Goal: Task Accomplishment & Management: Manage account settings

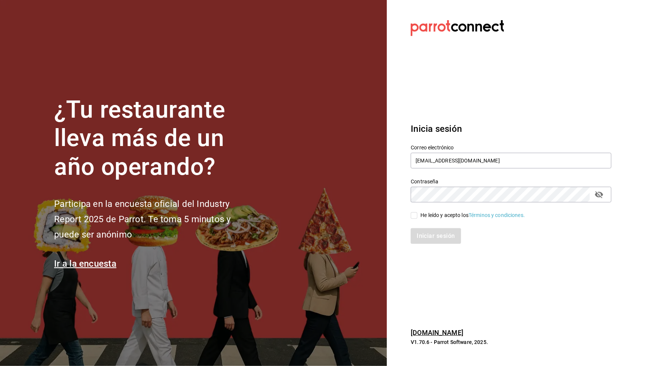
type input "[EMAIL_ADDRESS][DOMAIN_NAME]"
click at [414, 216] on input "He leído y acepto los Términos y condiciones." at bounding box center [414, 215] width 7 height 7
checkbox input "true"
click at [425, 240] on button "Iniciar sesión" at bounding box center [436, 236] width 51 height 16
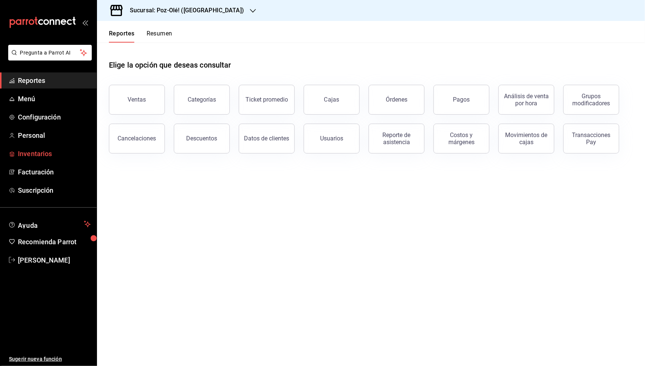
click at [44, 149] on span "Inventarios" at bounding box center [54, 154] width 73 height 10
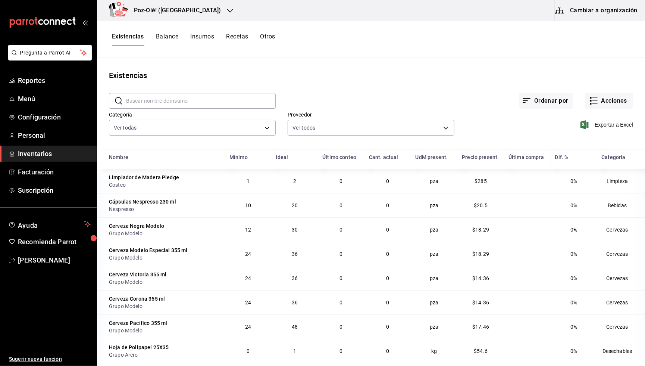
click at [190, 21] on div "Poz-Olé! (La Loma)" at bounding box center [169, 10] width 133 height 21
click at [139, 62] on span "Poz-Olé! (Zavaleta)" at bounding box center [126, 66] width 46 height 8
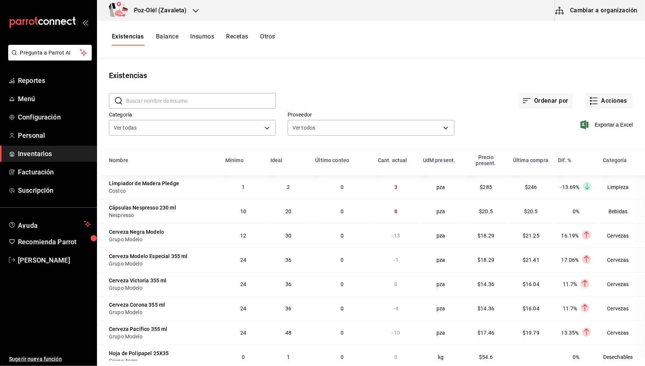
click at [273, 39] on button "Otros" at bounding box center [268, 39] width 15 height 13
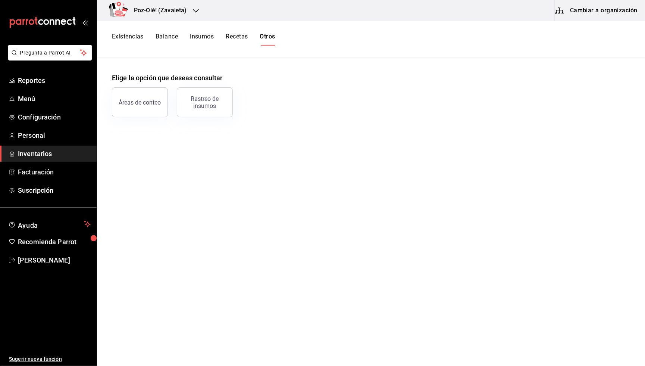
click at [239, 38] on button "Recetas" at bounding box center [237, 39] width 22 height 13
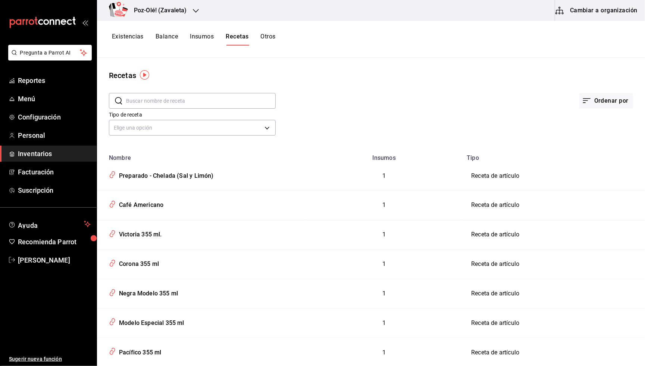
click at [131, 37] on button "Existencias" at bounding box center [128, 39] width 32 height 13
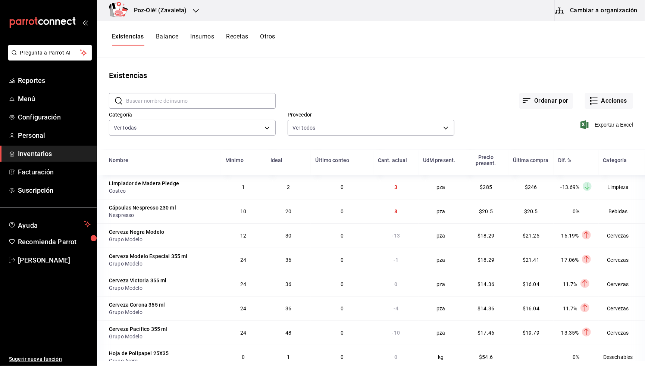
click at [167, 6] on h3 "Poz-Olé! (Zavaleta)" at bounding box center [157, 10] width 59 height 9
click at [151, 35] on div "Poz-Olé! (La Loma)" at bounding box center [153, 32] width 100 height 8
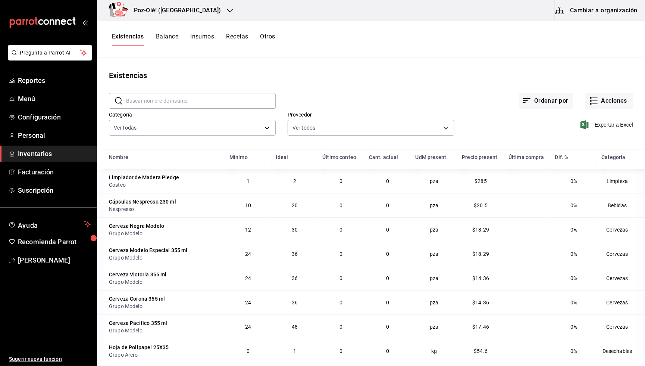
click at [614, 13] on button "Cambiar a organización" at bounding box center [598, 10] width 84 height 21
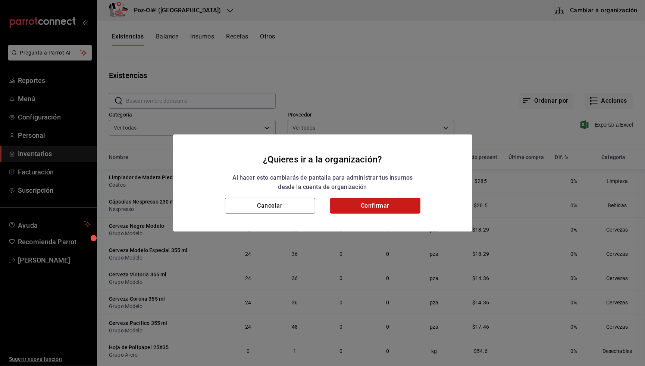
click at [370, 200] on button "Confirmar" at bounding box center [375, 206] width 90 height 16
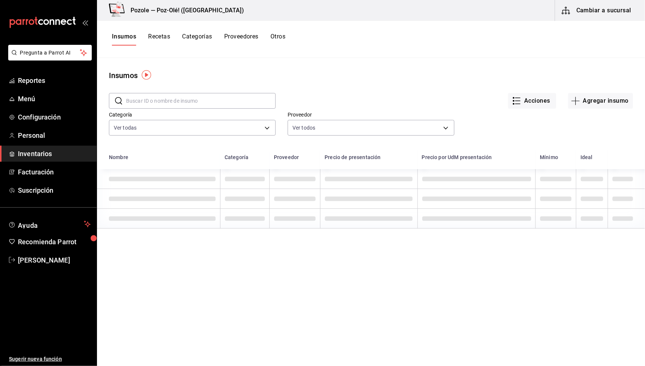
click at [282, 38] on button "Otros" at bounding box center [278, 39] width 15 height 13
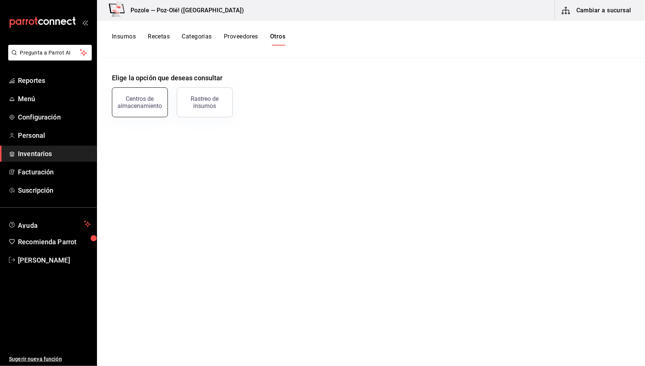
click at [148, 107] on div "Centros de almacenamiento" at bounding box center [140, 102] width 46 height 14
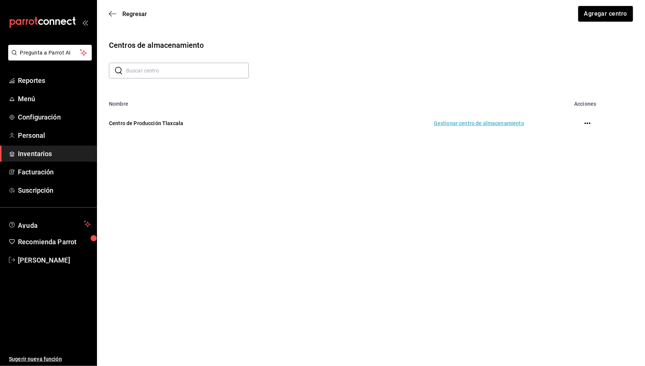
click at [502, 127] on td "Gestionar centro de almacenamiento" at bounding box center [417, 123] width 232 height 33
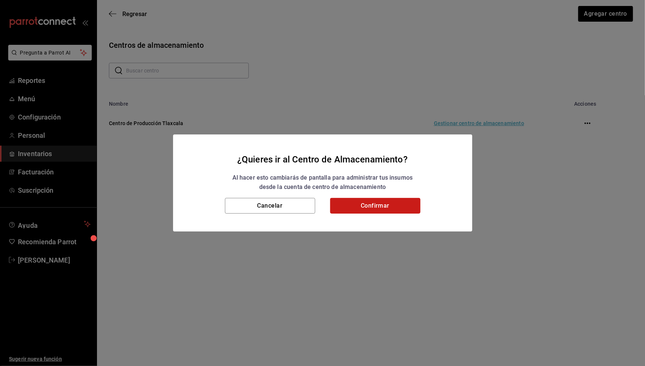
click at [389, 207] on button "Confirmar" at bounding box center [375, 206] width 90 height 16
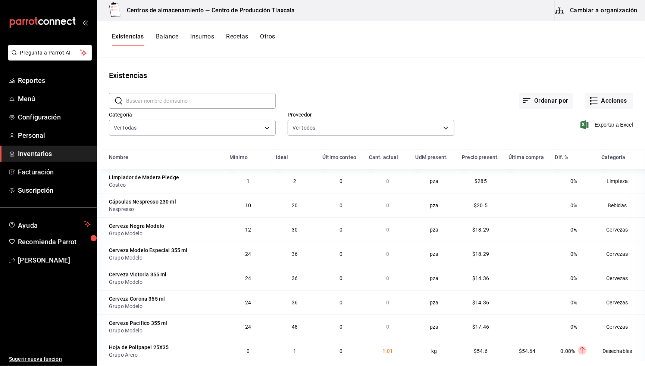
click at [177, 104] on input "text" at bounding box center [201, 100] width 150 height 15
click at [588, 106] on button "Acciones" at bounding box center [609, 101] width 48 height 16
click at [578, 140] on span "Compra" at bounding box center [602, 141] width 63 height 8
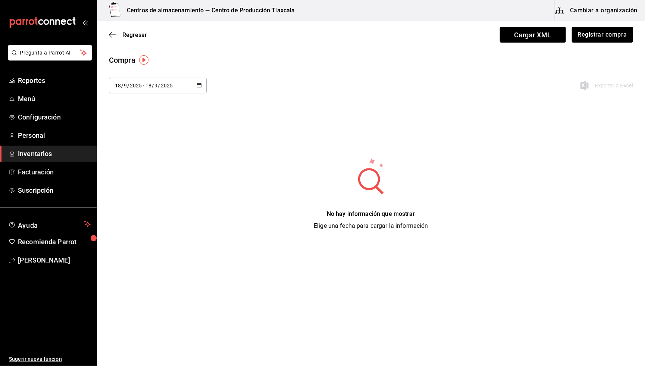
click at [195, 84] on div "[DATE] [DATE] - [DATE] [DATE]" at bounding box center [158, 86] width 98 height 16
click at [136, 223] on li "Rango de fechas" at bounding box center [144, 226] width 71 height 17
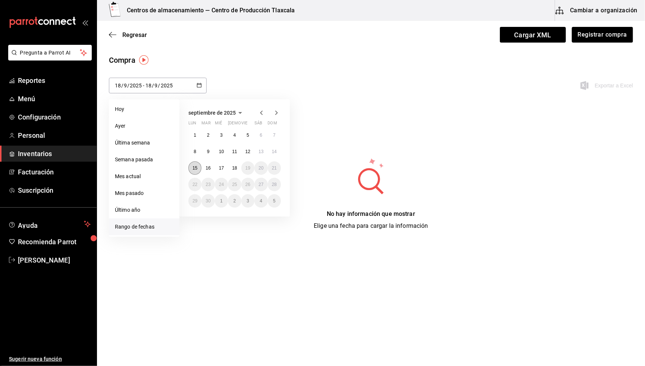
click at [198, 168] on button "15" at bounding box center [195, 167] width 13 height 13
click at [238, 170] on button "18" at bounding box center [234, 167] width 13 height 13
type input "2025-09-15"
type input "15"
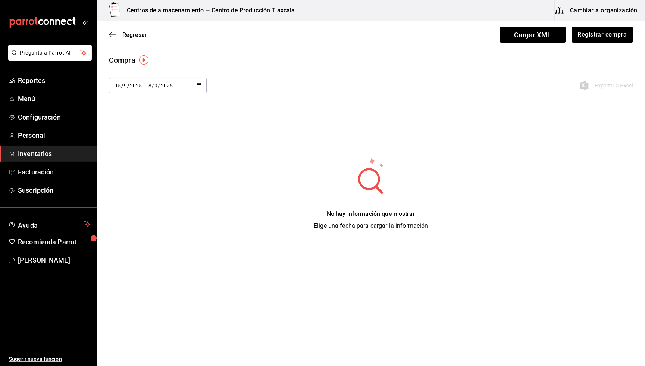
click at [446, 208] on div "No hay información que mostrar Elige una fecha para cargar la información" at bounding box center [371, 193] width 548 height 73
click at [399, 113] on div "Compra 2025-09-15 15 / 9 / 2025 - 2025-09-18 18 / 9 / 2025 septiembre de 2025 l…" at bounding box center [371, 143] width 548 height 176
click at [112, 38] on div "Regresar Cargar XML Registrar compra" at bounding box center [371, 35] width 548 height 28
click at [112, 38] on span "Regresar" at bounding box center [128, 34] width 38 height 7
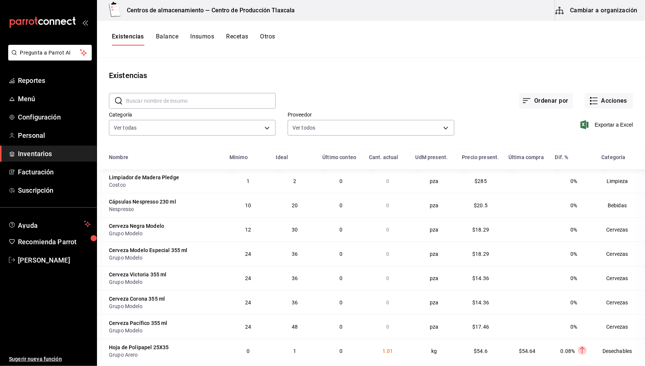
click at [274, 37] on button "Otros" at bounding box center [268, 39] width 15 height 13
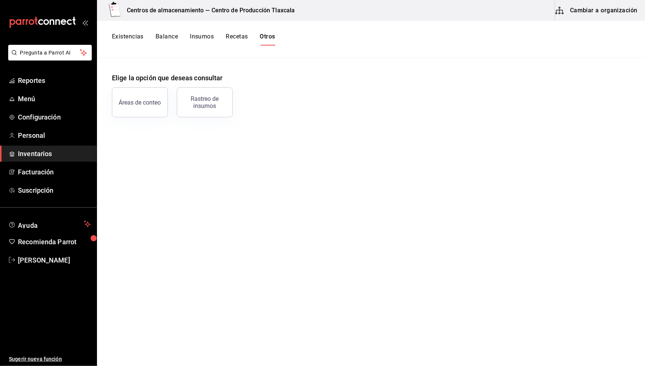
click at [128, 36] on button "Existencias" at bounding box center [128, 39] width 32 height 13
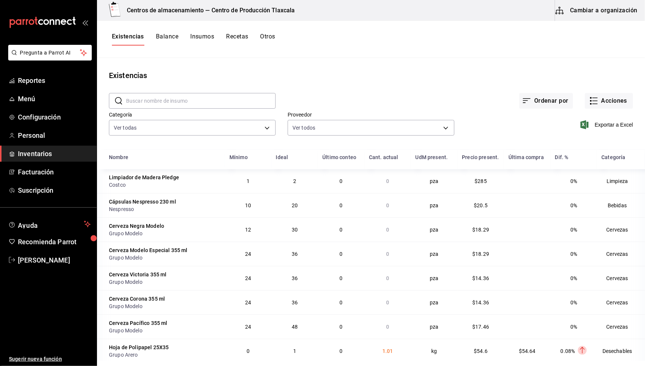
click at [197, 98] on input "text" at bounding box center [201, 100] width 150 height 15
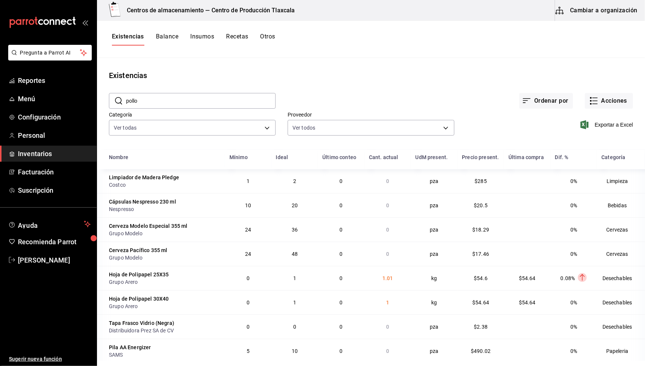
type input "pollo"
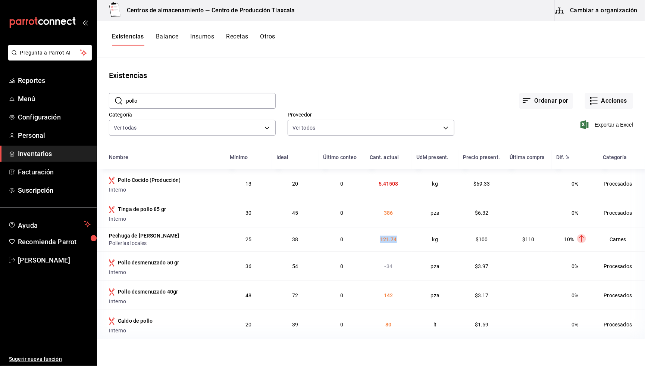
drag, startPoint x: 380, startPoint y: 238, endPoint x: 400, endPoint y: 239, distance: 19.4
click at [400, 239] on td "121.74" at bounding box center [388, 239] width 47 height 24
drag, startPoint x: 485, startPoint y: 238, endPoint x: 470, endPoint y: 237, distance: 14.6
click at [470, 237] on td "$100" at bounding box center [482, 239] width 47 height 24
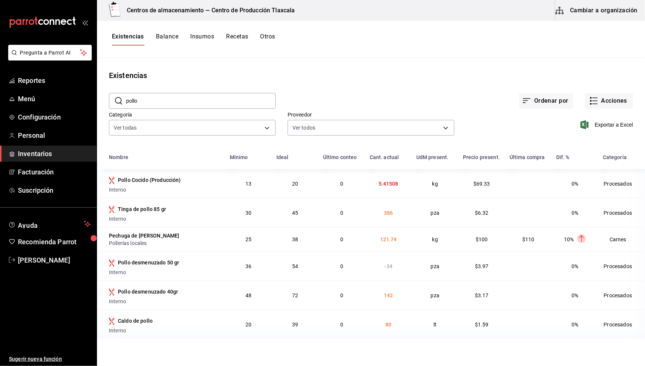
click at [541, 240] on td "$110" at bounding box center [528, 239] width 47 height 24
click at [594, 17] on button "Cambiar a organización" at bounding box center [598, 10] width 84 height 21
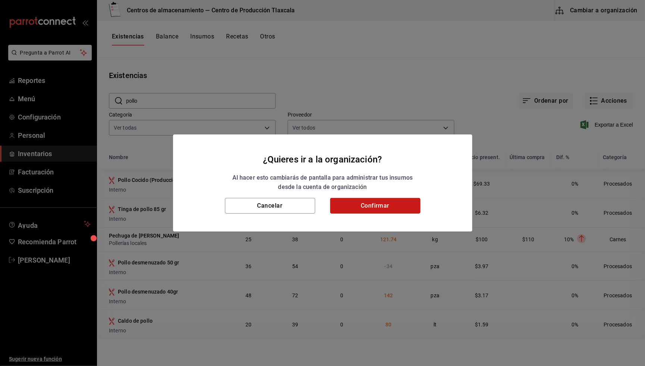
click at [373, 206] on button "Confirmar" at bounding box center [375, 206] width 90 height 16
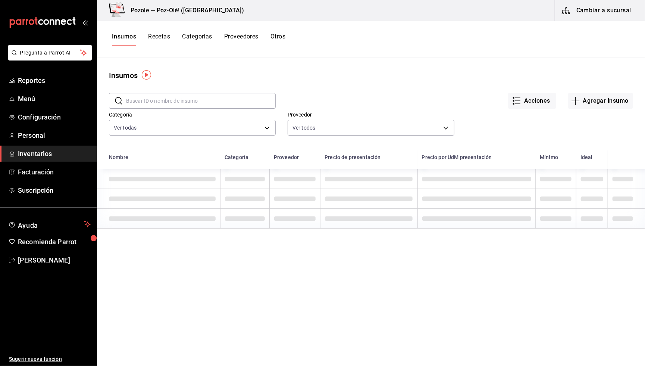
click at [132, 38] on button "Insumos" at bounding box center [124, 39] width 24 height 13
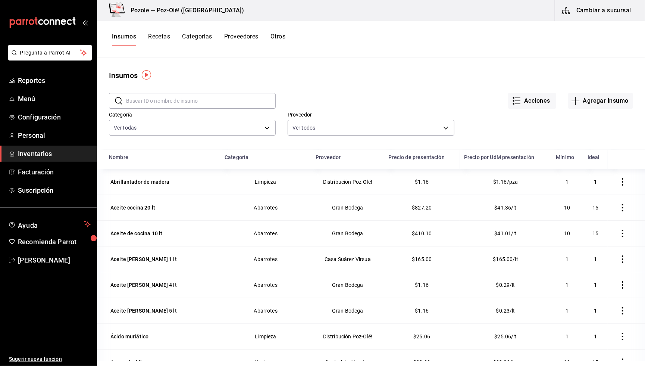
click at [283, 33] on button "Otros" at bounding box center [278, 39] width 15 height 13
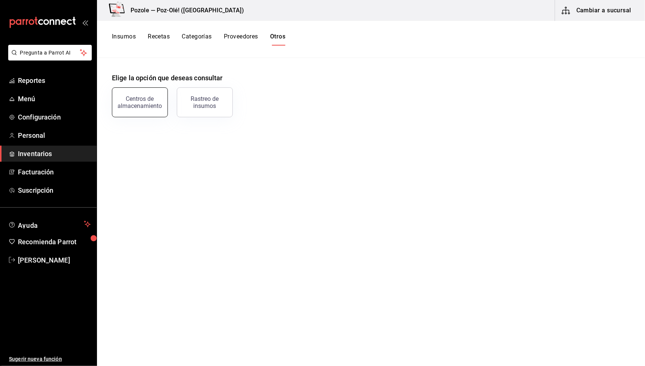
click at [141, 103] on div "Centros de almacenamiento" at bounding box center [140, 102] width 46 height 14
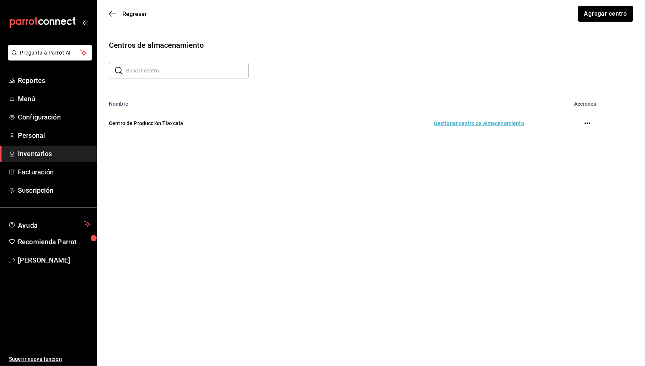
click at [501, 121] on td "Gestionar centro de almacenamiento" at bounding box center [417, 123] width 232 height 33
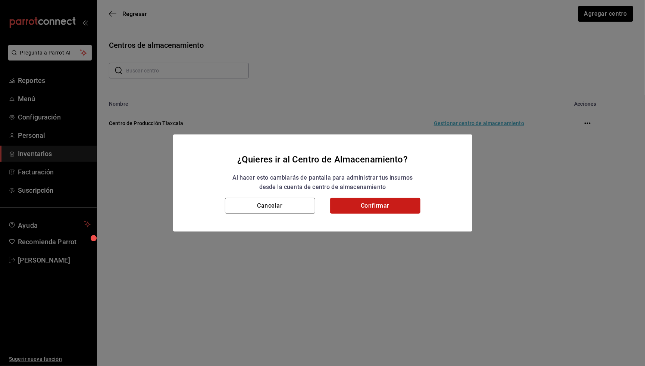
click at [384, 203] on button "Confirmar" at bounding box center [375, 206] width 90 height 16
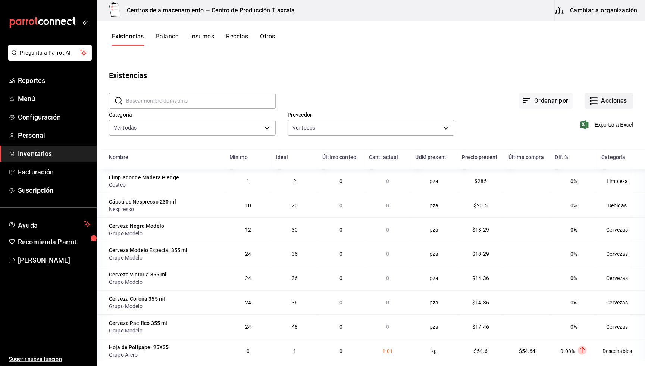
click at [613, 100] on button "Acciones" at bounding box center [609, 101] width 48 height 16
click at [599, 137] on span "Compra" at bounding box center [602, 141] width 63 height 8
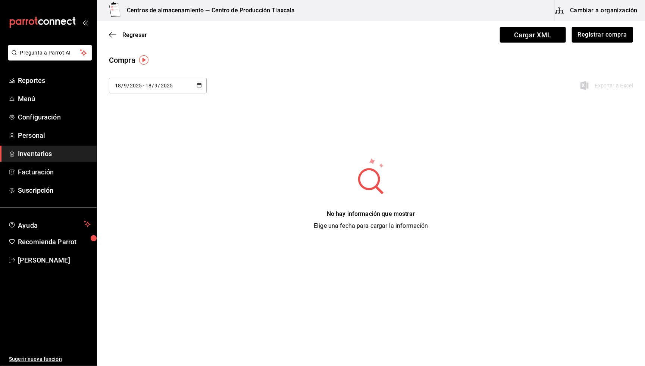
click at [197, 75] on div "Compra 2025-09-18 18 / 9 / 2025 - 2025-09-18 18 / 9 / 2025 Exportar a Excel" at bounding box center [371, 79] width 548 height 48
click at [197, 81] on div "[DATE] [DATE] - [DATE] [DATE]" at bounding box center [158, 86] width 98 height 16
click at [130, 121] on li "Ayer" at bounding box center [144, 126] width 71 height 17
type input "2025-09-17"
type input "17"
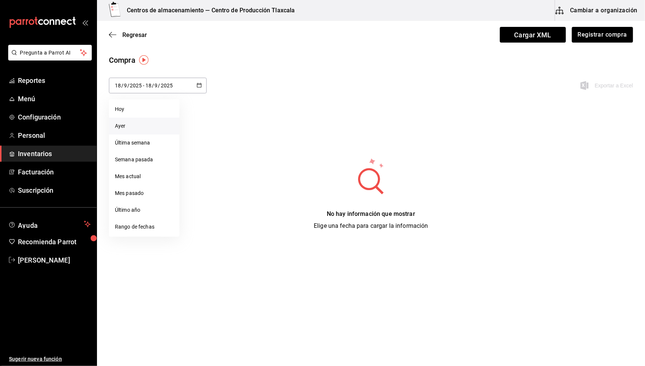
type input "2025-09-17"
type input "17"
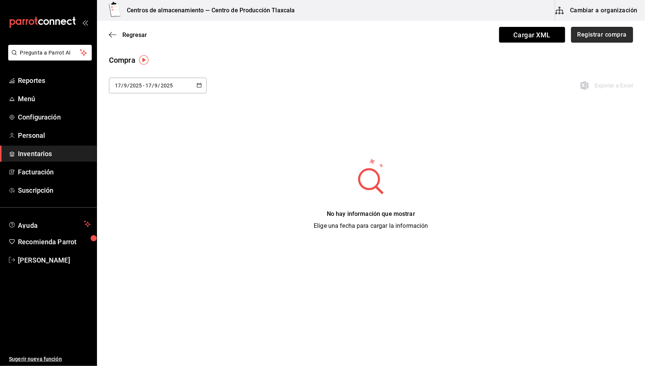
click at [611, 36] on button "Registrar compra" at bounding box center [603, 35] width 62 height 16
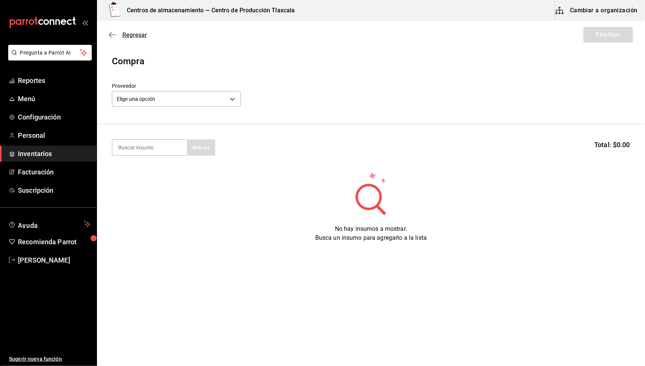
click at [114, 32] on icon "button" at bounding box center [112, 34] width 7 height 7
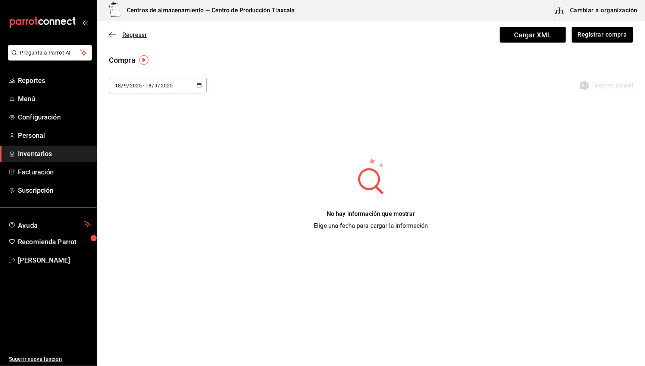
click at [114, 34] on icon "button" at bounding box center [112, 34] width 7 height 7
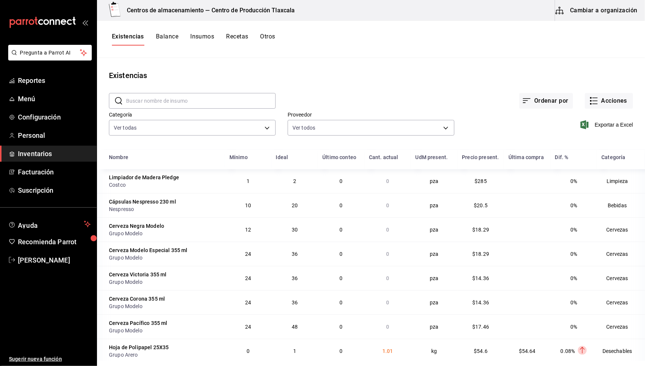
click at [607, 5] on button "Cambiar a organización" at bounding box center [598, 10] width 84 height 21
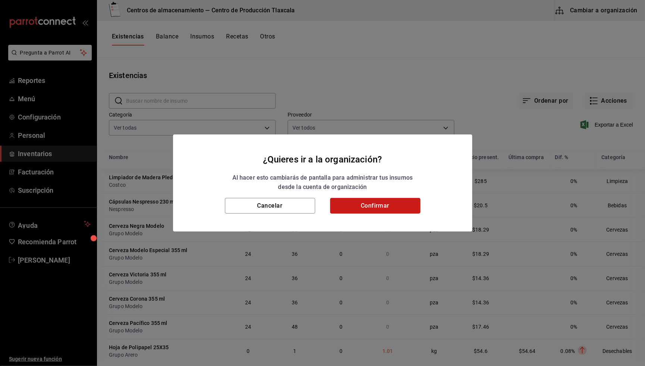
click at [365, 203] on button "Confirmar" at bounding box center [375, 206] width 90 height 16
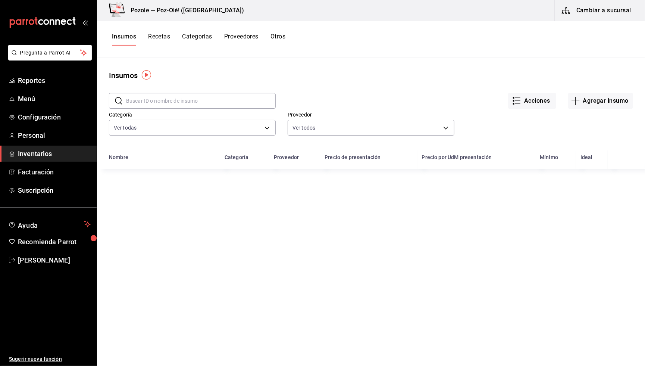
click at [582, 18] on button "Cambiar a sucursal" at bounding box center [598, 10] width 84 height 21
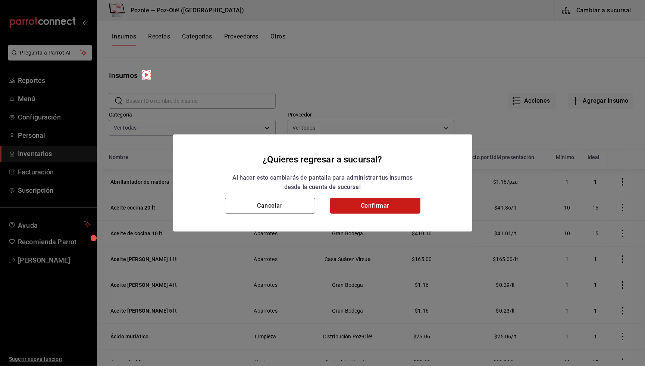
click at [396, 202] on button "Confirmar" at bounding box center [375, 206] width 90 height 16
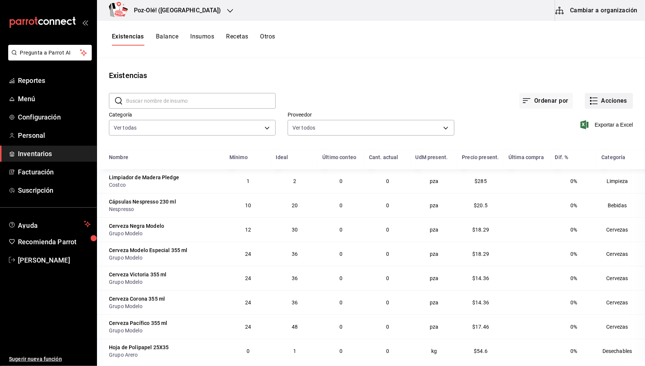
click at [596, 99] on icon "button" at bounding box center [594, 100] width 9 height 9
click at [574, 139] on span "Compra" at bounding box center [602, 141] width 63 height 8
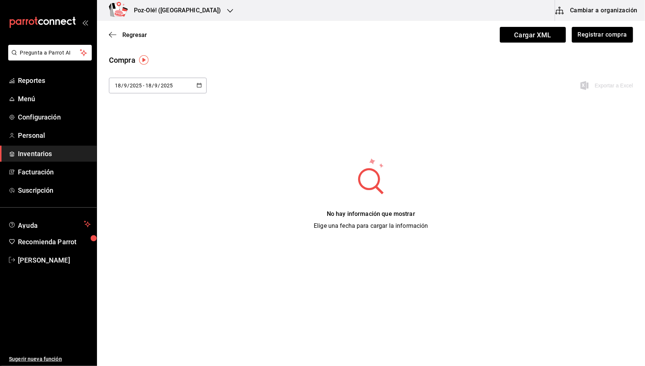
click at [184, 85] on div "[DATE] [DATE] - [DATE] [DATE]" at bounding box center [158, 86] width 98 height 16
click at [149, 176] on li "Mes actual" at bounding box center [144, 176] width 71 height 17
type input "2025-09-01"
type input "1"
click at [186, 8] on div "Poz-Olé! (La Loma)" at bounding box center [169, 10] width 133 height 21
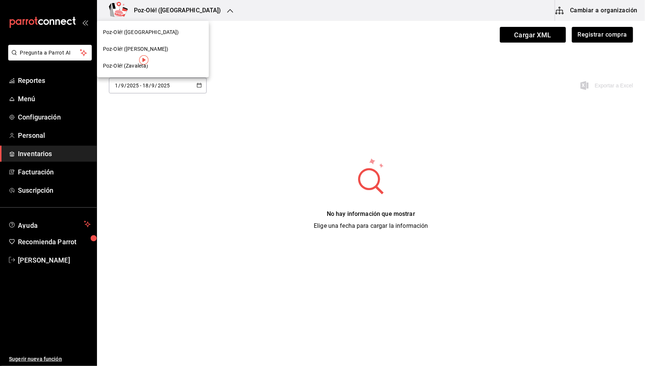
click at [149, 46] on span "Poz-Olé! (Guillermo Valle)" at bounding box center [135, 49] width 65 height 8
click at [179, 84] on div "[DATE] [DATE] - [DATE] [DATE]" at bounding box center [158, 86] width 98 height 16
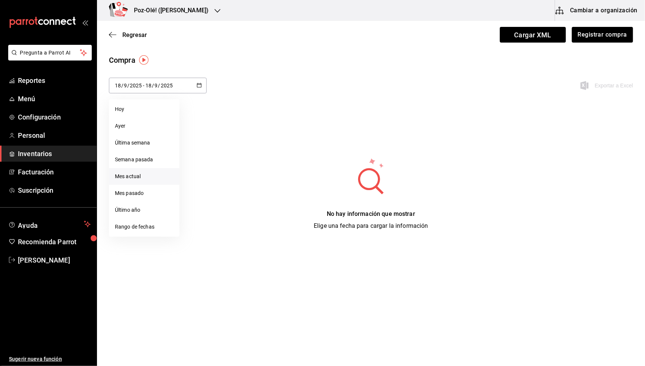
click at [134, 173] on li "Mes actual" at bounding box center [144, 176] width 71 height 17
type input "2025-09-01"
type input "1"
click at [492, 176] on div "No hay información que mostrar Elige una fecha para cargar la información" at bounding box center [371, 193] width 548 height 73
click at [200, 85] on icon "button" at bounding box center [199, 85] width 5 height 5
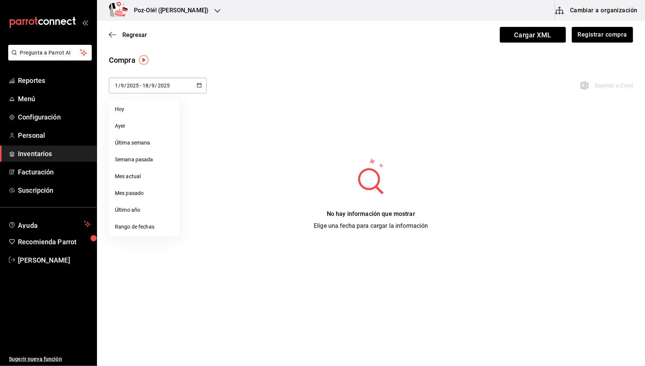
click at [122, 40] on div "Regresar Cargar XML Registrar compra" at bounding box center [371, 35] width 548 height 28
click at [113, 40] on div "Regresar Cargar XML Registrar compra" at bounding box center [371, 35] width 548 height 28
click at [111, 38] on div "Regresar Cargar XML Registrar compra" at bounding box center [371, 35] width 548 height 28
click at [111, 33] on icon "button" at bounding box center [112, 34] width 7 height 7
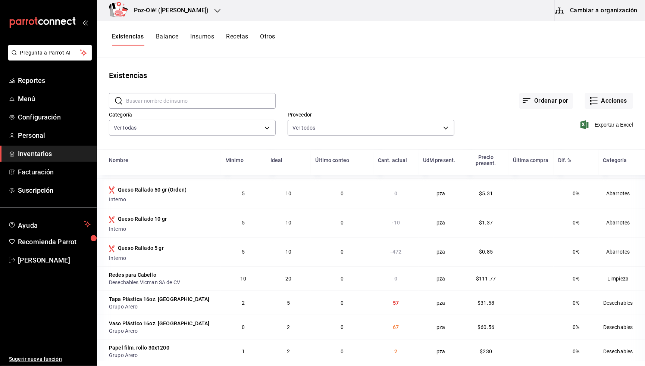
scroll to position [728, 0]
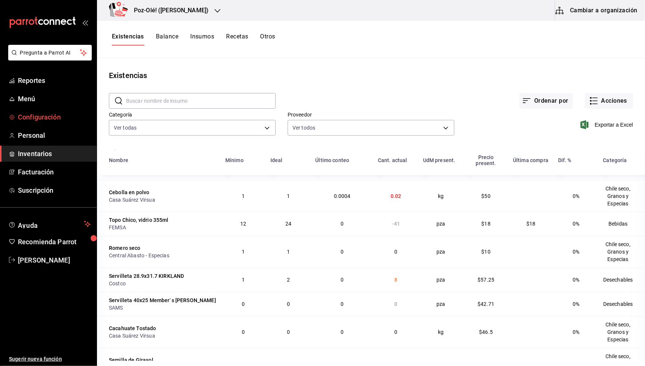
click at [35, 116] on span "Configuración" at bounding box center [54, 117] width 73 height 10
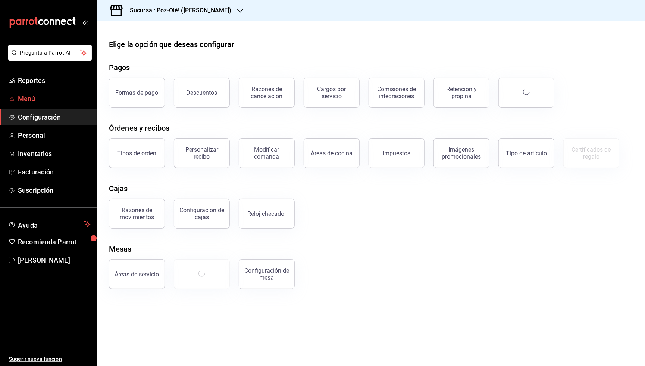
click at [38, 103] on link "Menú" at bounding box center [48, 99] width 97 height 16
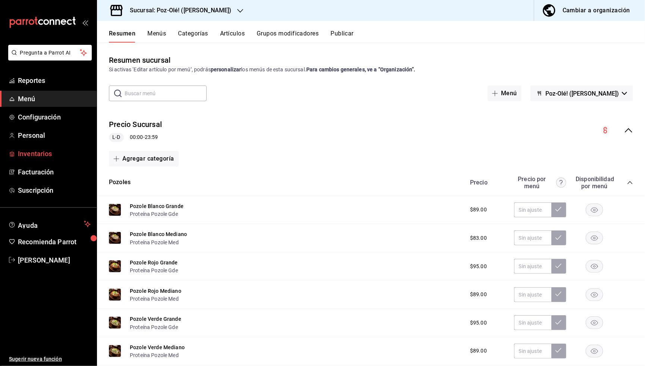
click at [52, 149] on span "Inventarios" at bounding box center [54, 154] width 73 height 10
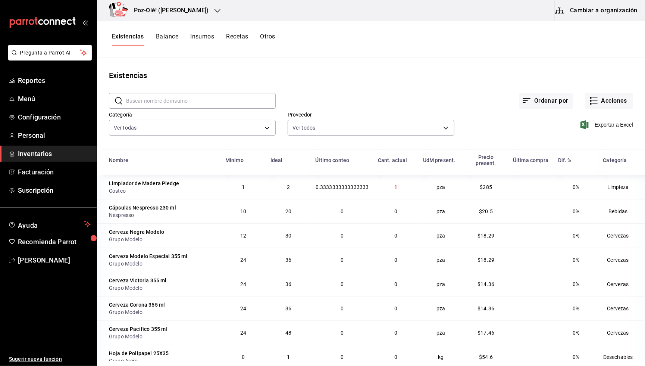
click at [157, 9] on h3 "Poz-Olé! (Guillermo Valle)" at bounding box center [168, 10] width 81 height 9
click at [145, 62] on span "Poz-Olé! (Zavaleta)" at bounding box center [126, 66] width 46 height 8
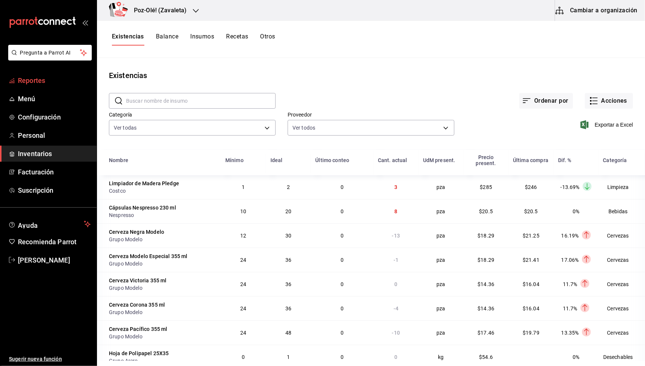
click at [50, 83] on span "Reportes" at bounding box center [54, 80] width 73 height 10
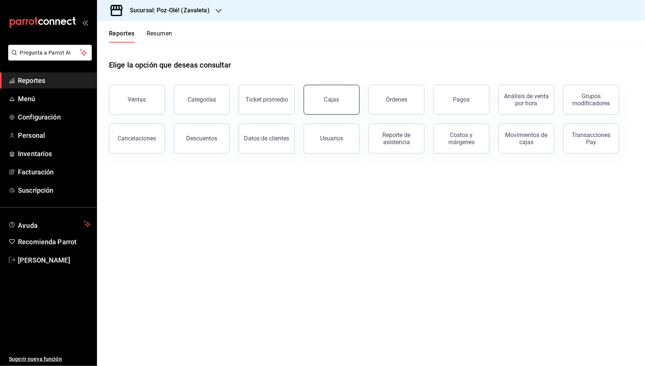
click at [330, 95] on div "Cajas" at bounding box center [331, 99] width 15 height 9
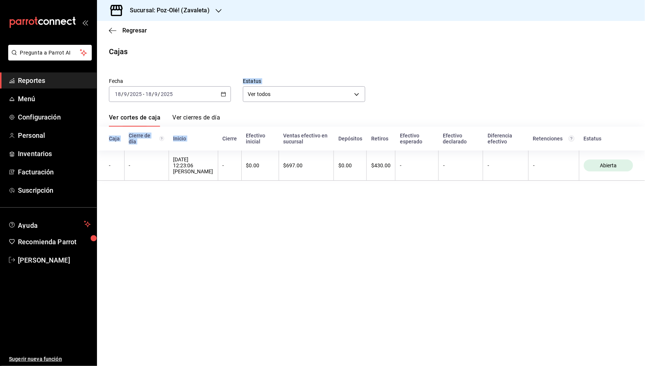
drag, startPoint x: 220, startPoint y: 92, endPoint x: 231, endPoint y: 130, distance: 39.6
click at [231, 131] on div "Fecha 2025-09-18 18 / 9 / 2025 - 2025-09-18 18 / 9 / 2025 Estatus Ver todos ALL…" at bounding box center [371, 125] width 525 height 112
click at [119, 28] on span "Regresar" at bounding box center [128, 30] width 38 height 7
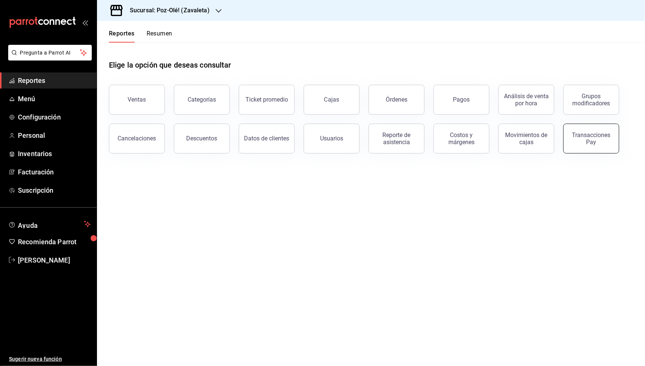
click at [575, 142] on div "Transacciones Pay" at bounding box center [592, 138] width 46 height 14
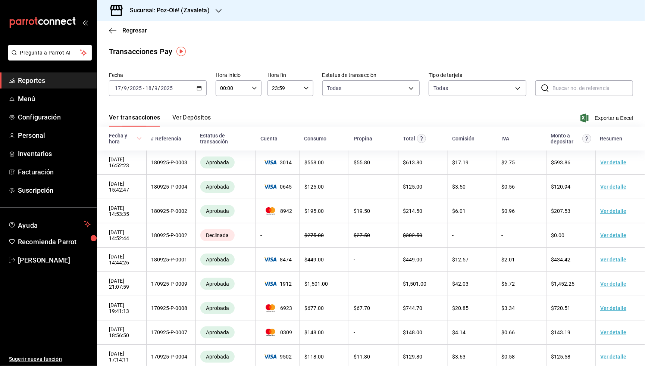
click at [200, 89] on \(Stroke\) "button" at bounding box center [199, 88] width 4 height 4
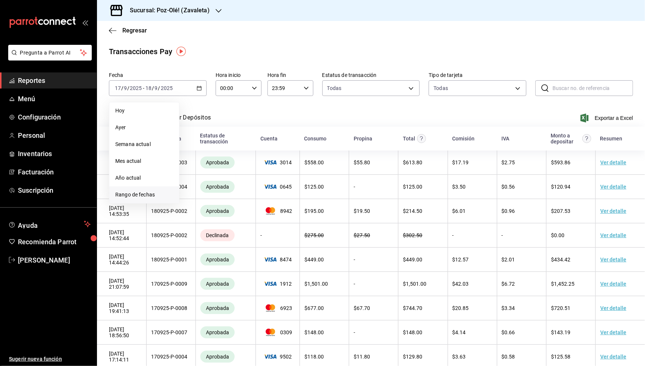
click at [150, 191] on span "Rango de fechas" at bounding box center [144, 195] width 58 height 8
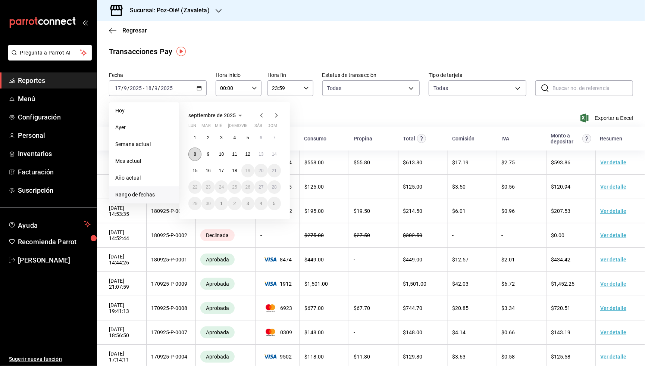
click at [196, 152] on abbr "8" at bounding box center [195, 154] width 3 height 5
click at [278, 156] on button "14" at bounding box center [274, 153] width 13 height 13
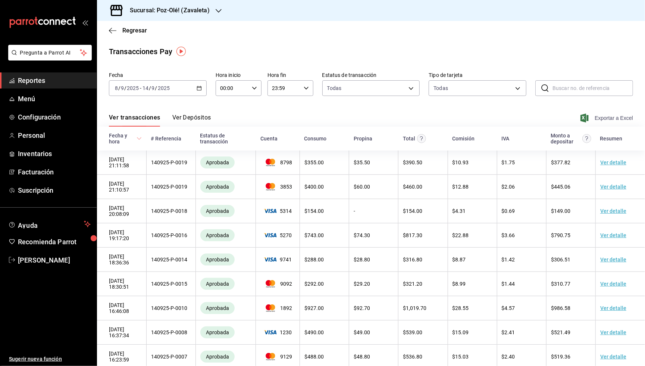
click at [622, 116] on span "Exportar a Excel" at bounding box center [607, 117] width 51 height 9
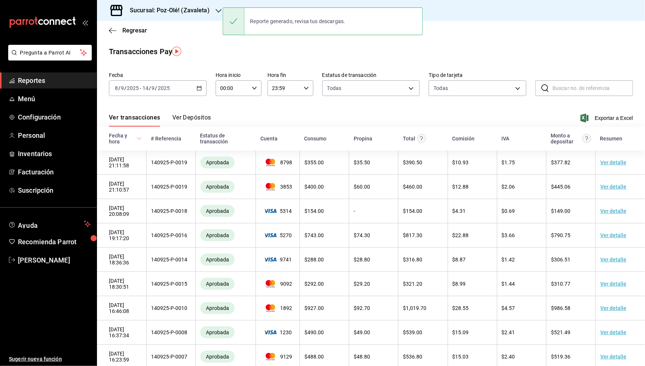
scroll to position [0, 4]
click at [327, 109] on div "Ver transacciones Ver Depósitos Exportar a Excel" at bounding box center [371, 116] width 525 height 22
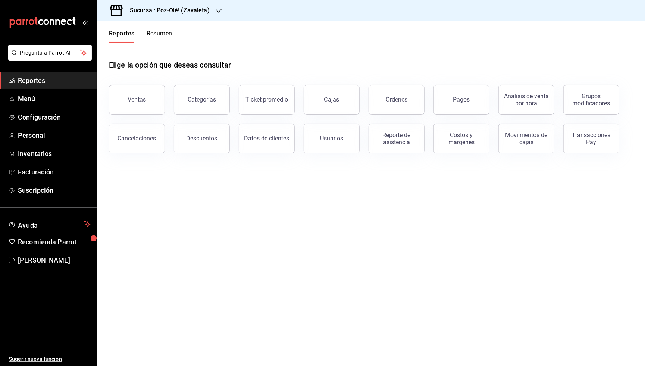
drag, startPoint x: 336, startPoint y: 91, endPoint x: 344, endPoint y: 71, distance: 21.8
click at [46, 167] on span "Facturación" at bounding box center [54, 172] width 73 height 10
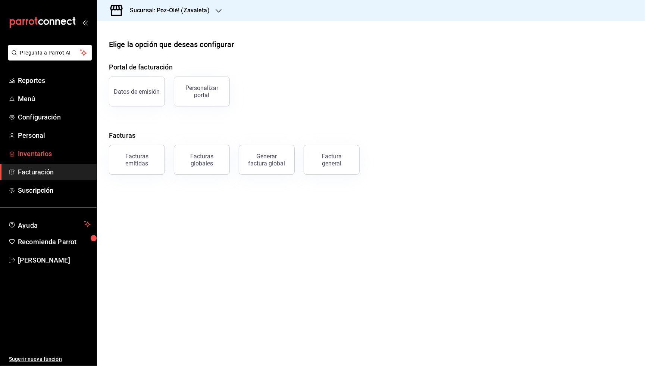
click at [39, 150] on span "Inventarios" at bounding box center [54, 154] width 73 height 10
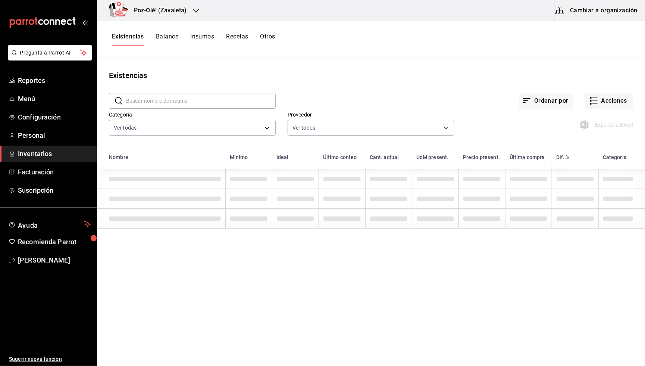
click at [611, 12] on button "Cambiar a organización" at bounding box center [598, 10] width 84 height 21
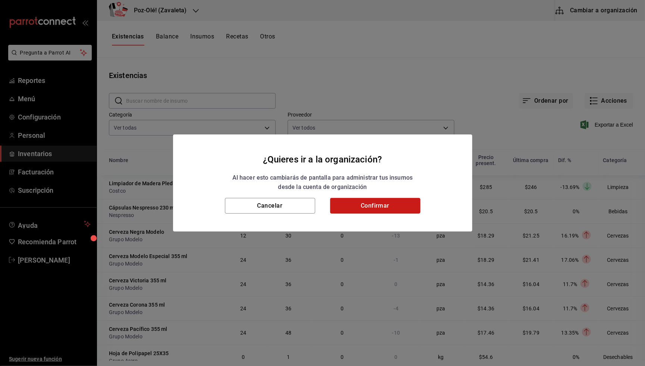
click at [367, 205] on button "Confirmar" at bounding box center [375, 206] width 90 height 16
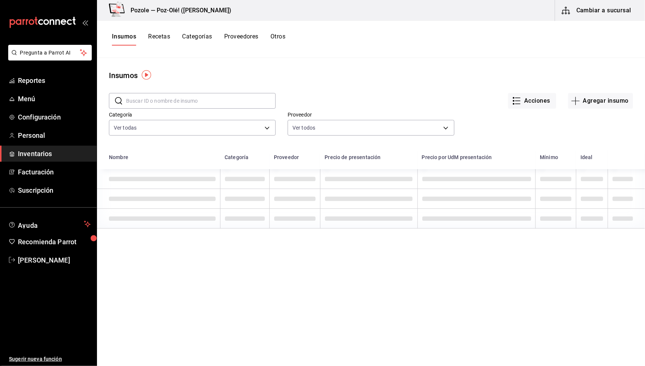
click at [197, 38] on button "Categorías" at bounding box center [197, 39] width 30 height 13
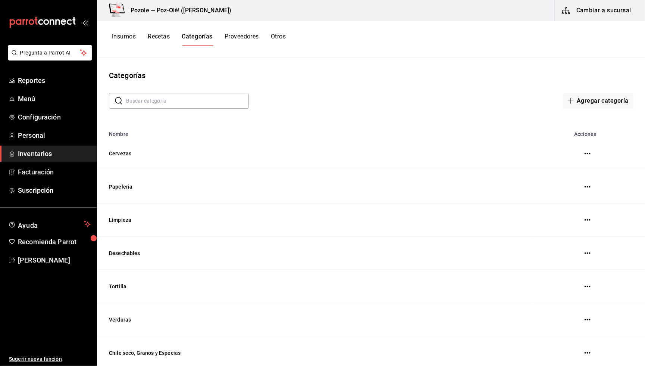
click at [156, 36] on button "Recetas" at bounding box center [159, 39] width 22 height 13
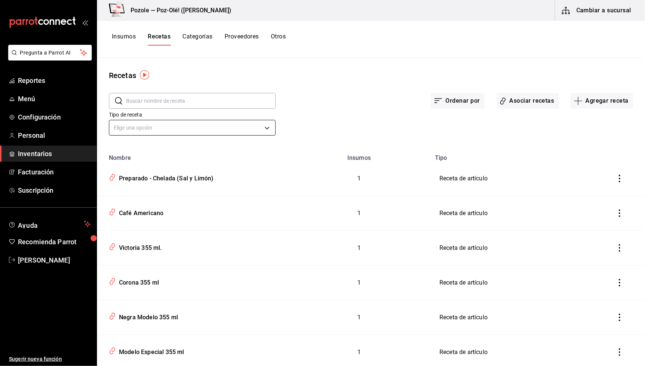
click at [162, 122] on body "Pregunta a Parrot AI Reportes Menú Configuración Personal Inventarios Facturaci…" at bounding box center [322, 180] width 645 height 361
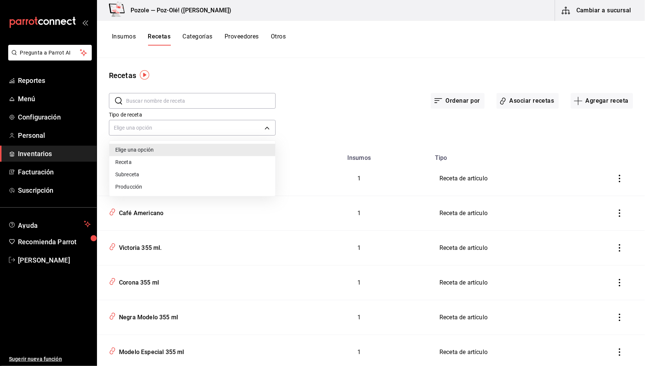
click at [147, 186] on li "Producción" at bounding box center [192, 187] width 166 height 12
type input "PREPARATION"
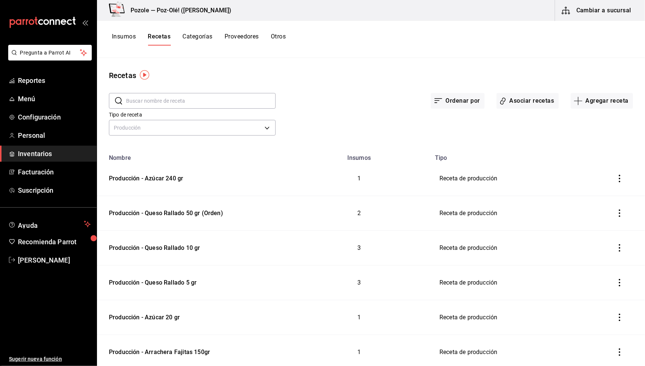
click at [189, 106] on input "text" at bounding box center [201, 100] width 150 height 15
type input "pollo"
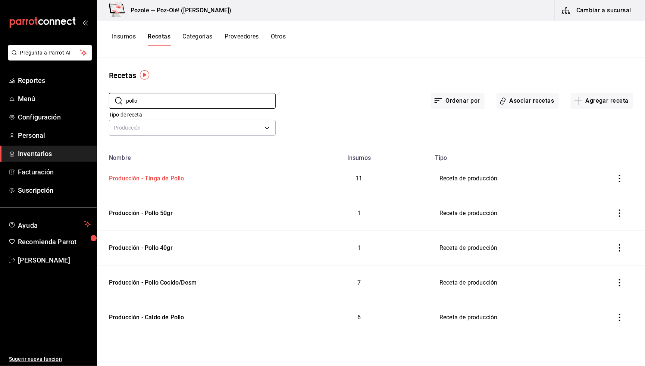
click at [169, 181] on div "Producción - Tinga de Pollo" at bounding box center [145, 177] width 78 height 12
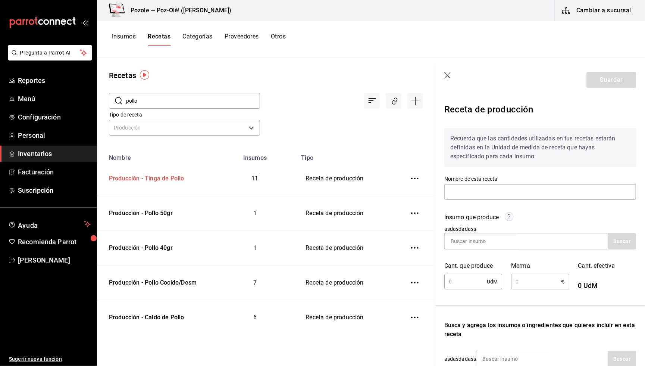
type input "Producción - Tinga de Pollo"
type input "458"
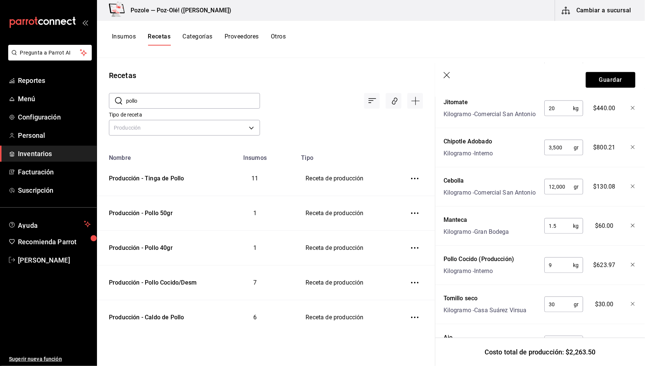
scroll to position [405, 1]
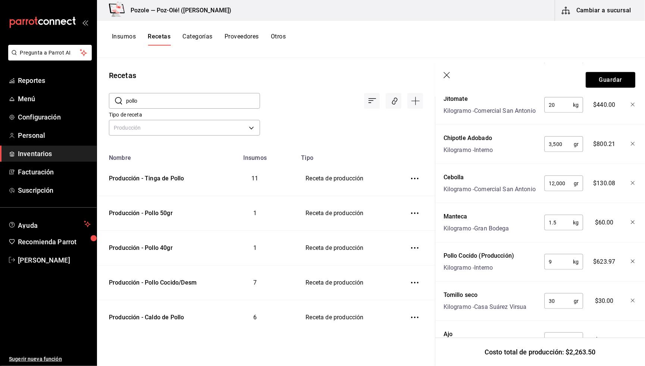
click at [449, 77] on icon "button" at bounding box center [447, 75] width 7 height 7
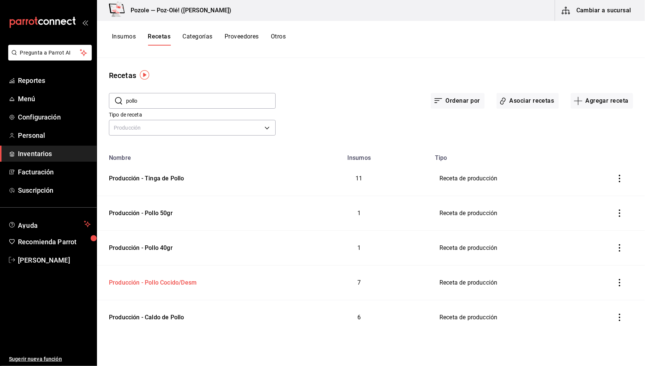
click at [171, 285] on div "Producción - Pollo Cocido/Desm" at bounding box center [151, 282] width 91 height 12
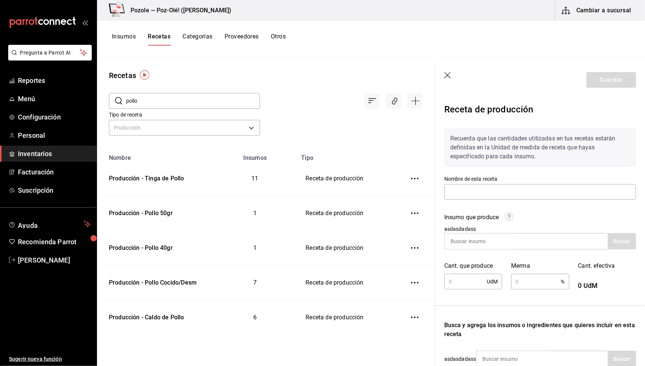
type input "Producción - Pollo Cocido/Desm"
type input "15.2"
type input "12.2"
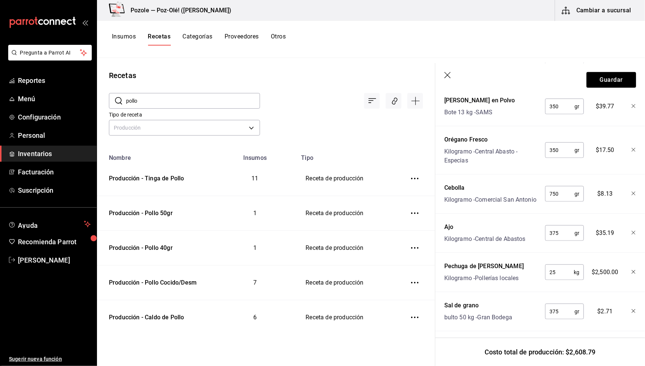
scroll to position [362, 0]
click at [449, 76] on icon "button" at bounding box center [448, 75] width 7 height 7
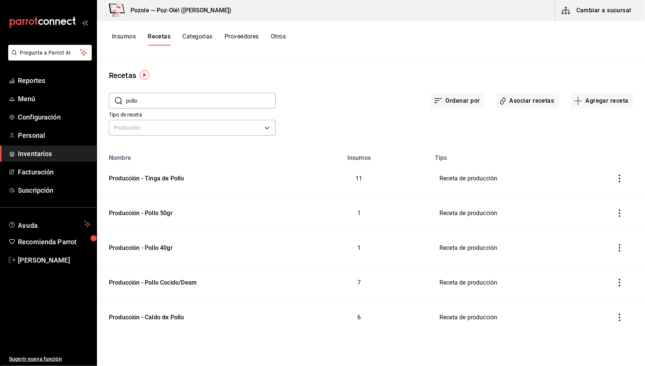
click at [597, 17] on button "Cambiar a sucursal" at bounding box center [598, 10] width 84 height 21
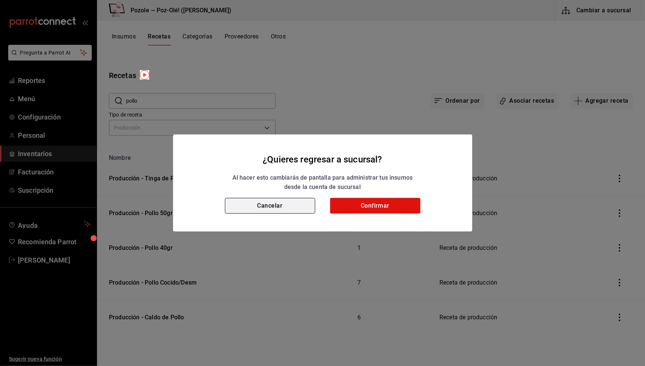
click at [290, 212] on button "Cancelar" at bounding box center [270, 206] width 90 height 16
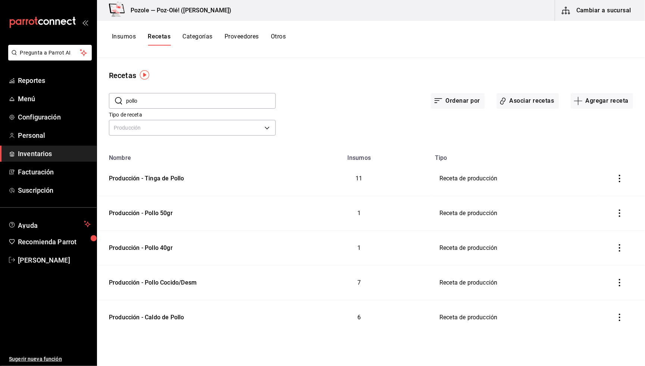
click at [277, 33] on button "Otros" at bounding box center [278, 39] width 15 height 13
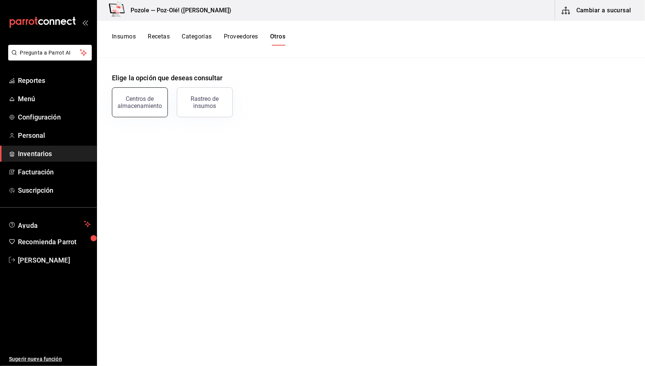
click at [136, 102] on div "Centros de almacenamiento" at bounding box center [140, 102] width 46 height 14
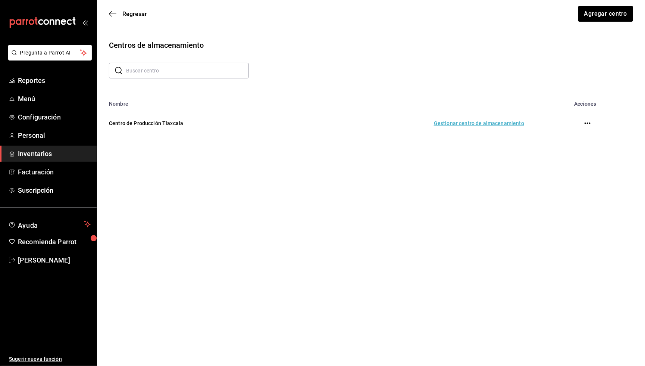
click at [482, 121] on td "Gestionar centro de almacenamiento" at bounding box center [417, 123] width 232 height 33
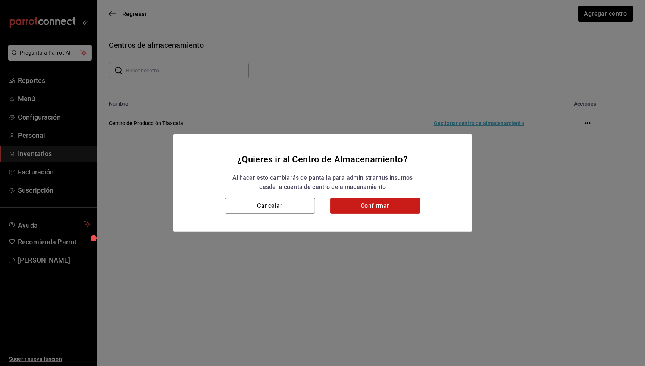
click at [382, 207] on button "Confirmar" at bounding box center [375, 206] width 90 height 16
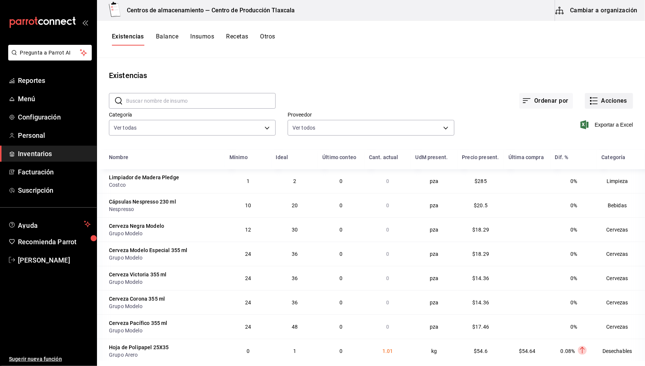
click at [610, 98] on button "Acciones" at bounding box center [609, 101] width 48 height 16
click at [582, 196] on span "Evento de producción" at bounding box center [602, 200] width 63 height 8
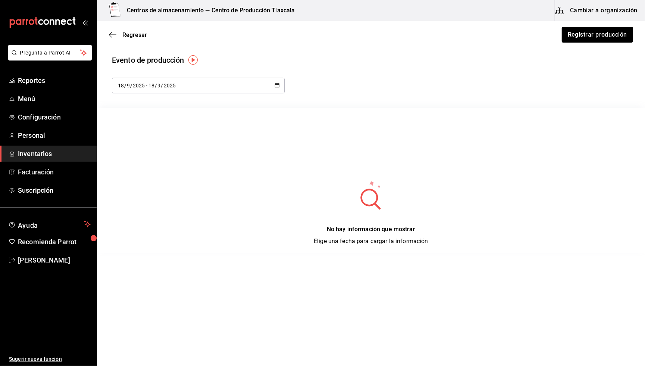
click at [283, 86] on div "[DATE] [DATE] - [DATE] [DATE]" at bounding box center [198, 86] width 173 height 16
click at [156, 190] on li "Rango de fechas" at bounding box center [147, 193] width 71 height 17
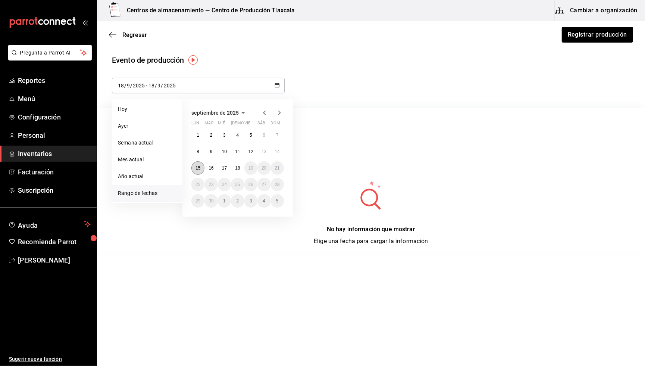
click at [197, 164] on button "15" at bounding box center [198, 167] width 13 height 13
click at [236, 167] on abbr "18" at bounding box center [237, 167] width 5 height 5
type input "2025-09-15"
type input "15"
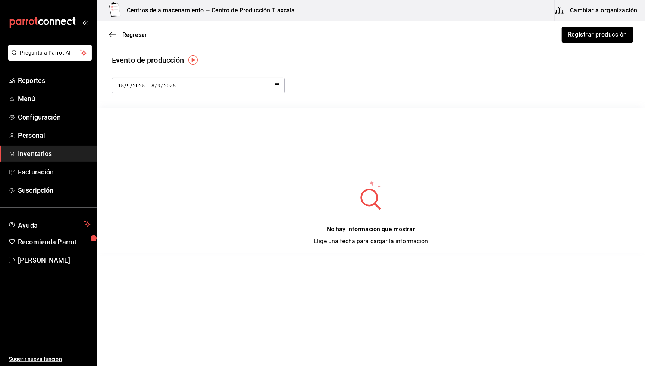
click at [236, 167] on div "No hay información que mostrar Elige una fecha para cargar la información" at bounding box center [371, 180] width 548 height 145
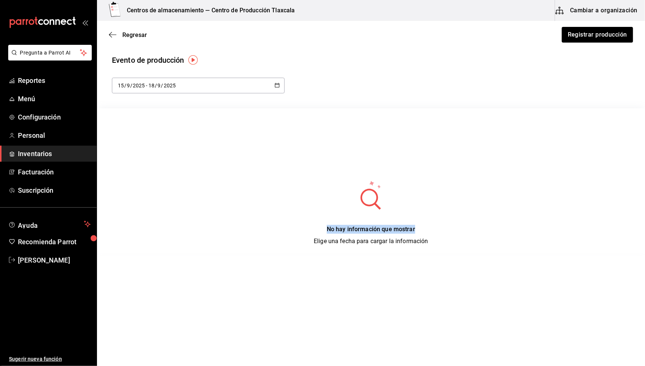
click at [236, 167] on div "No hay información que mostrar Elige una fecha para cargar la información" at bounding box center [371, 180] width 548 height 145
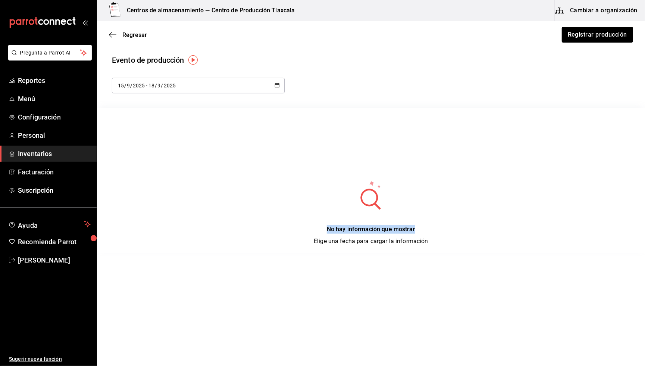
click at [236, 167] on div "No hay información que mostrar Elige una fecha para cargar la información" at bounding box center [371, 180] width 548 height 145
click at [109, 34] on icon "button" at bounding box center [112, 34] width 7 height 7
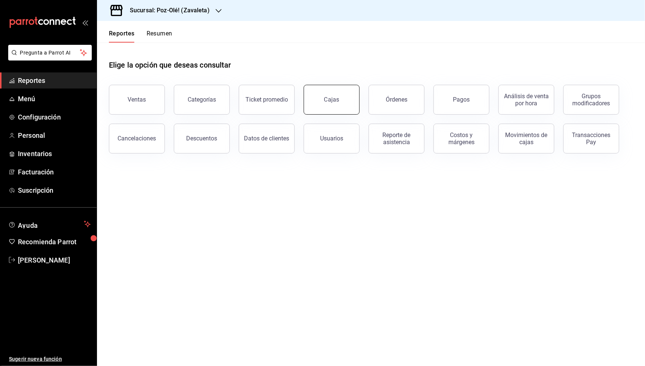
click at [354, 99] on link "Cajas" at bounding box center [332, 100] width 56 height 30
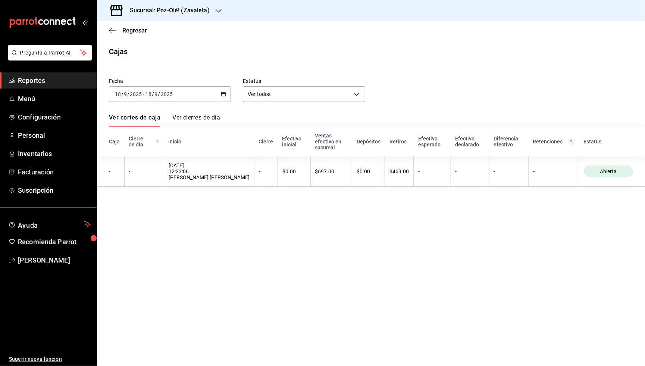
click at [220, 92] on div "[DATE] [DATE] - [DATE] [DATE]" at bounding box center [170, 94] width 122 height 16
click at [250, 232] on main "Regresar Cajas Fecha [DATE] [DATE] - [DATE] [DATE] [PERSON_NAME] Semana actual …" at bounding box center [371, 193] width 548 height 345
click at [108, 29] on div "Regresar" at bounding box center [371, 30] width 548 height 19
click at [112, 31] on icon "button" at bounding box center [112, 30] width 7 height 7
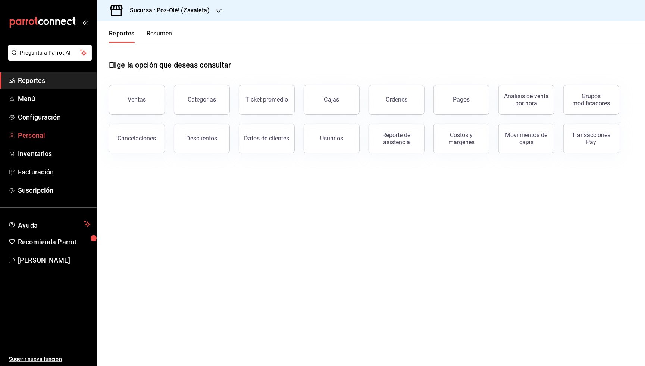
click at [56, 130] on span "Personal" at bounding box center [54, 135] width 73 height 10
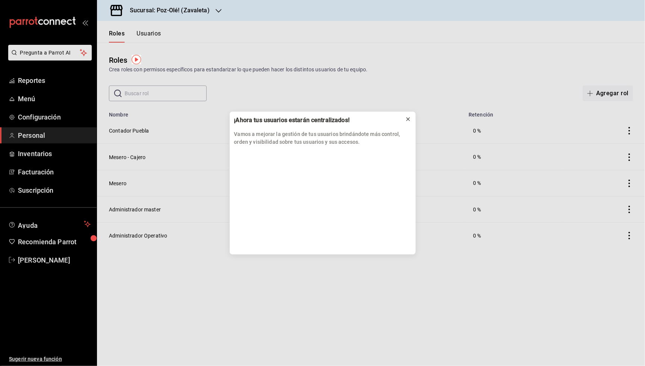
click at [407, 121] on icon at bounding box center [408, 119] width 6 height 6
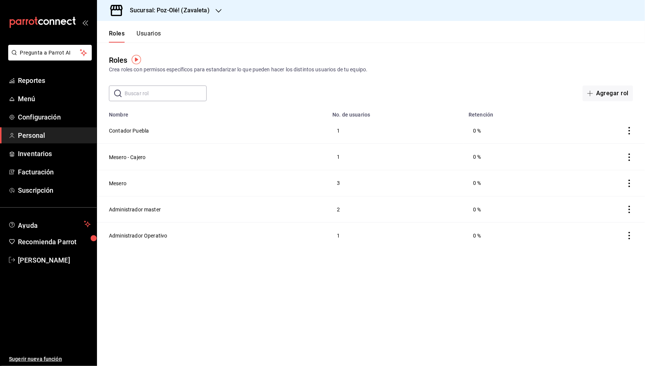
click at [156, 35] on button "Usuarios" at bounding box center [149, 36] width 25 height 13
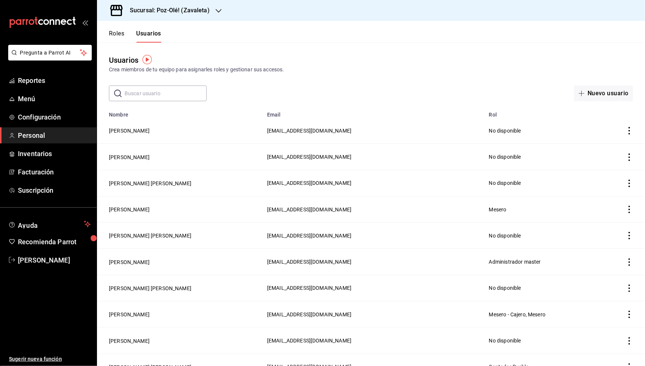
click at [153, 93] on input "text" at bounding box center [166, 93] width 82 height 15
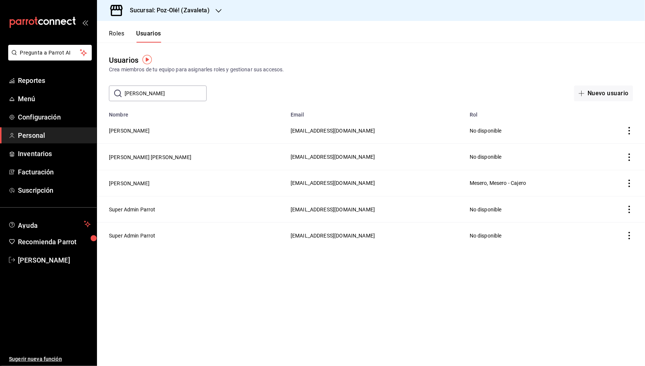
type input "[PERSON_NAME]"
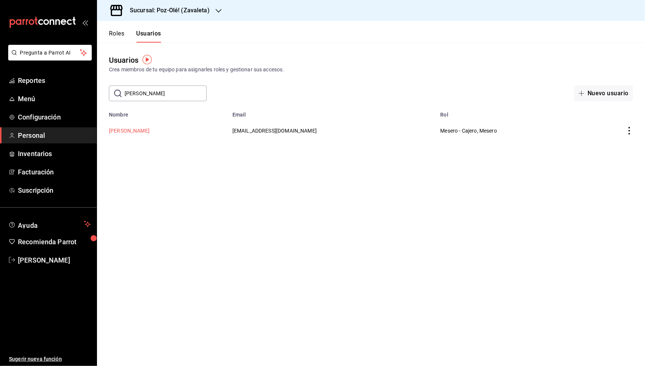
click at [133, 129] on button "[PERSON_NAME]" at bounding box center [129, 130] width 41 height 7
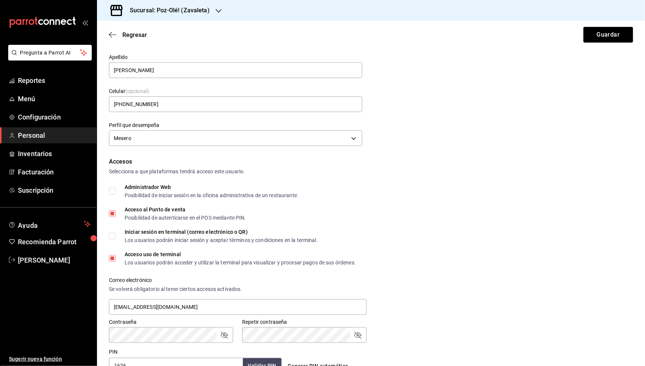
scroll to position [53, 0]
click at [191, 127] on div "Mesero WAITER" at bounding box center [235, 137] width 253 height 20
click at [191, 139] on body "Pregunta a Parrot AI Reportes Menú Configuración Personal Inventarios Facturaci…" at bounding box center [322, 183] width 645 height 366
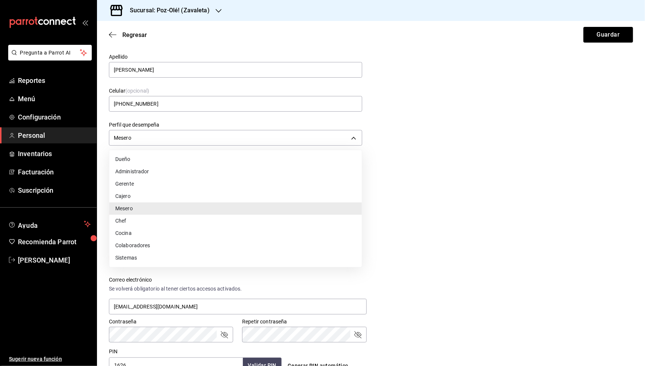
click at [480, 222] on div at bounding box center [322, 183] width 645 height 366
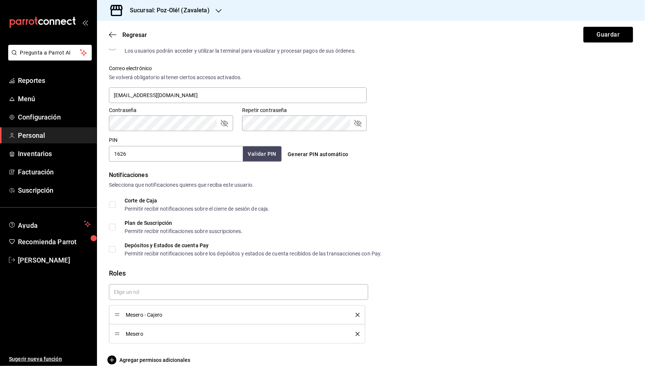
scroll to position [0, 0]
click at [152, 355] on span "Agregar permisos adicionales" at bounding box center [149, 359] width 81 height 9
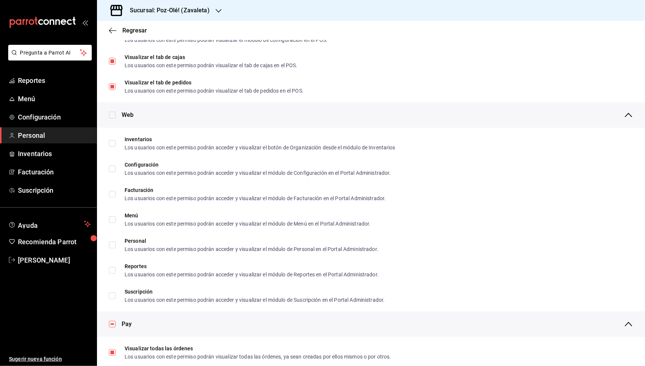
checkbox input "true"
checkbox input "false"
checkbox input "true"
click at [118, 31] on span "Regresar" at bounding box center [128, 30] width 38 height 7
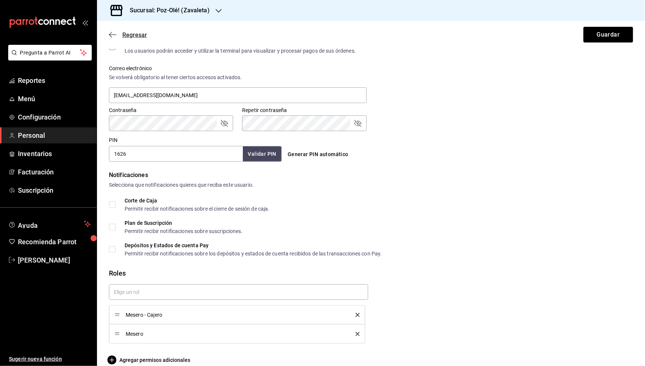
click at [118, 33] on span "Regresar" at bounding box center [128, 34] width 38 height 7
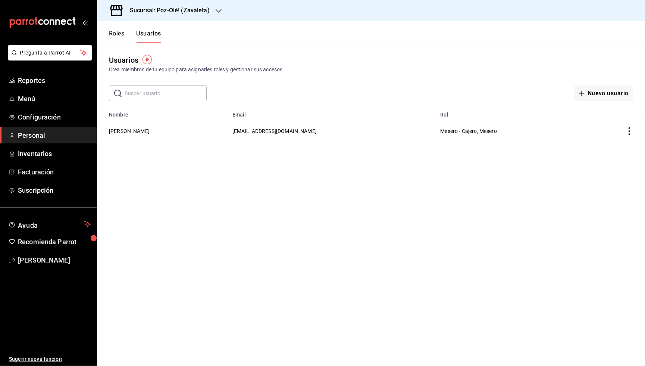
click at [120, 33] on button "Roles" at bounding box center [116, 36] width 15 height 13
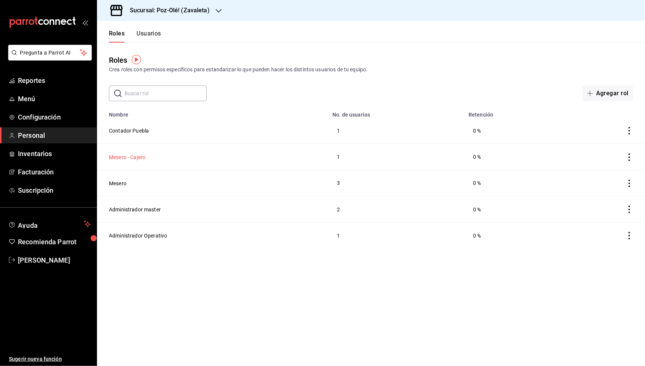
click at [141, 155] on button "Mesero - Cajero" at bounding box center [127, 156] width 37 height 7
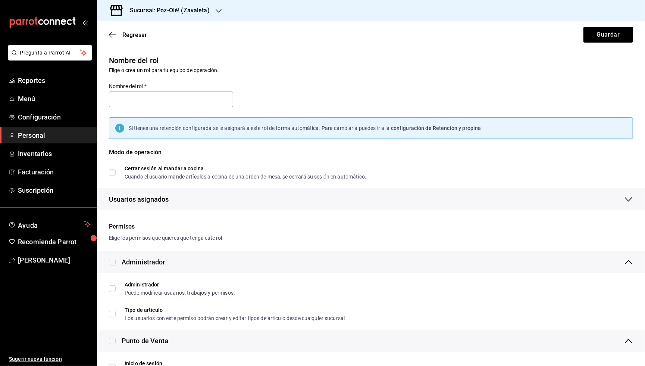
type input "Mesero - Cajero"
checkbox input "true"
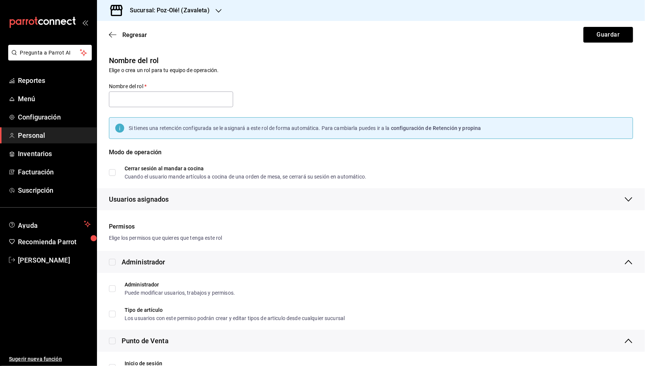
checkbox input "true"
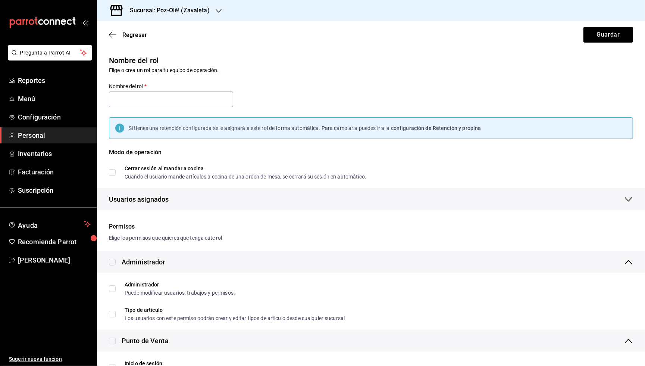
checkbox input "true"
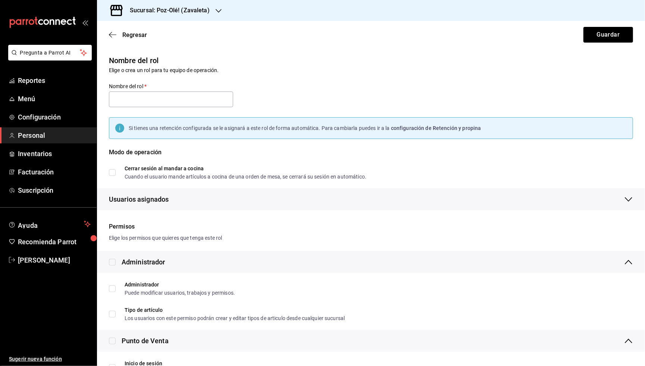
checkbox input "true"
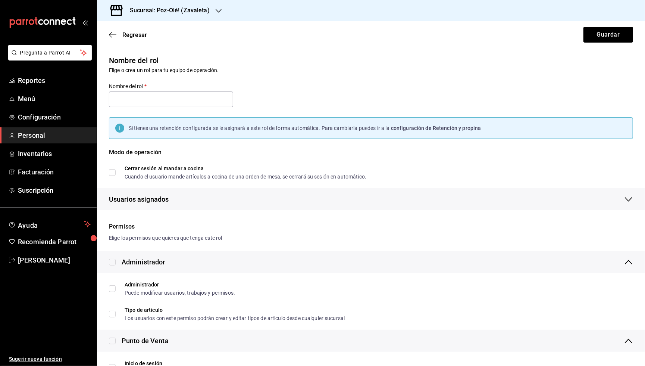
checkbox input "true"
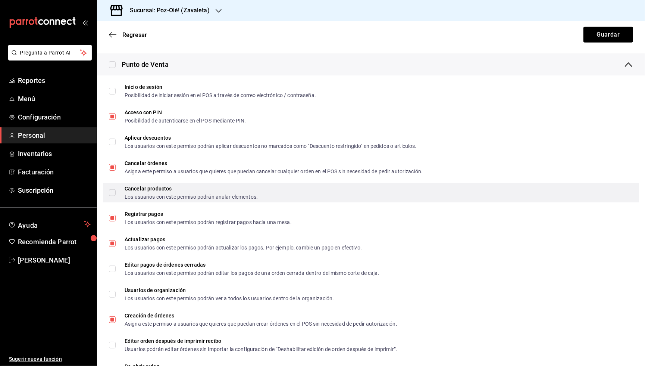
scroll to position [280, 0]
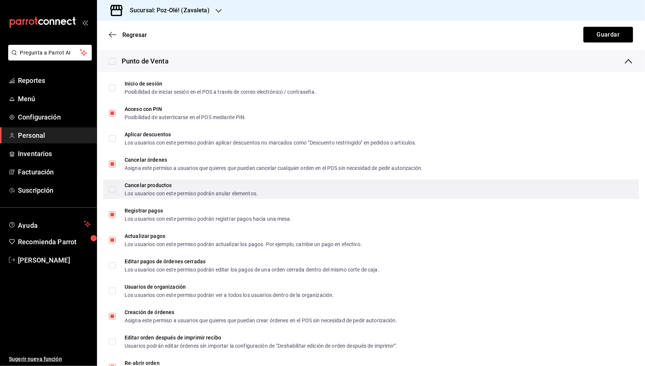
click at [112, 186] on input "Cancelar productos Los usuarios con este permiso podrán anular elementos." at bounding box center [112, 189] width 7 height 7
checkbox input "true"
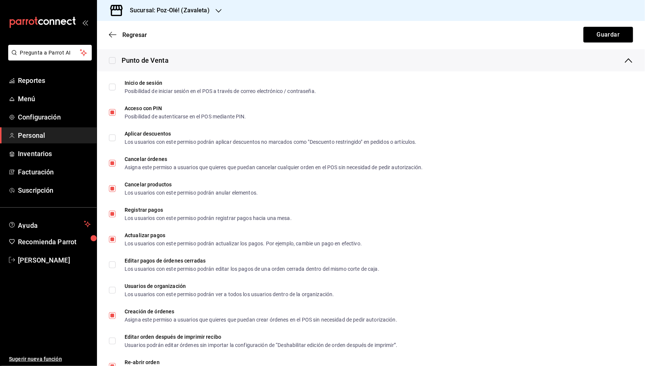
scroll to position [279, 0]
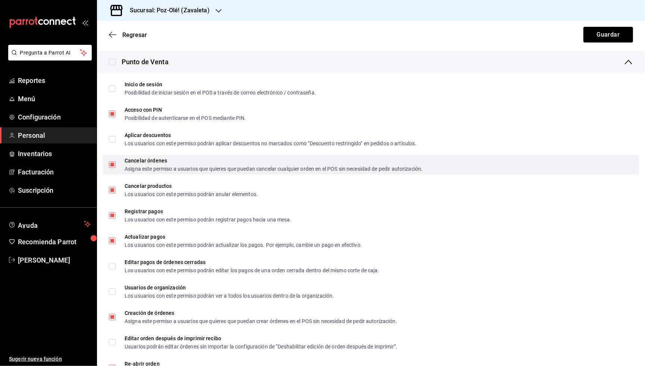
click at [113, 161] on input "Cancelar órdenes Asigna este permiso a usuarios que quieres que puedan cancelar…" at bounding box center [112, 164] width 7 height 7
checkbox input "false"
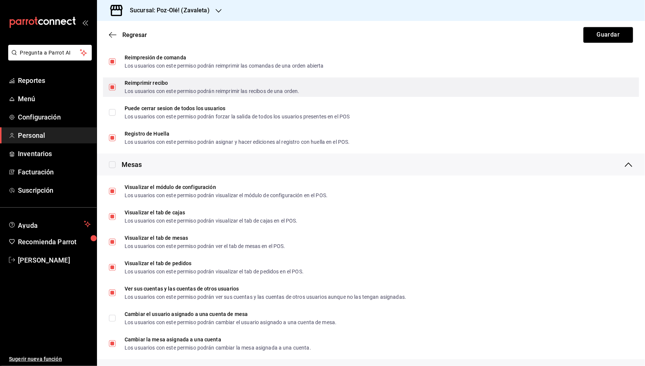
scroll to position [895, 0]
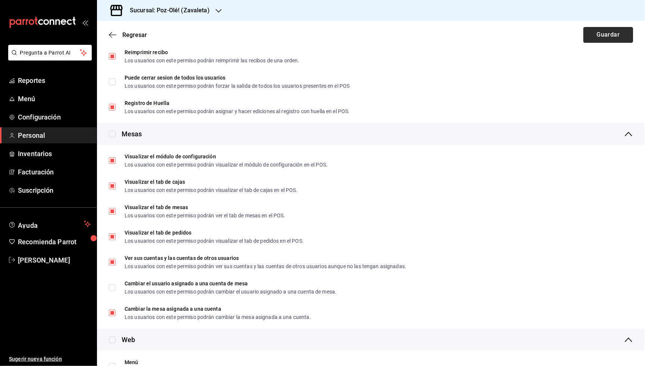
click at [615, 33] on button "Guardar" at bounding box center [609, 35] width 50 height 16
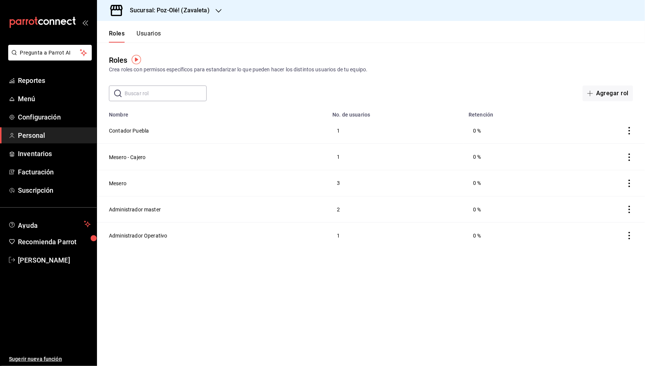
click at [148, 34] on button "Usuarios" at bounding box center [149, 36] width 25 height 13
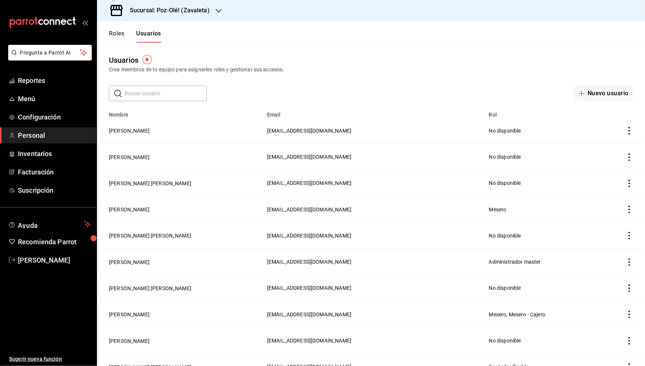
click at [148, 94] on input "text" at bounding box center [166, 93] width 82 height 15
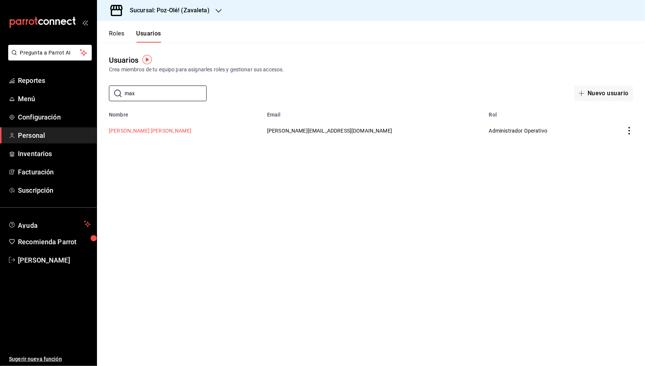
type input "max"
click at [146, 131] on button "[PERSON_NAME] [PERSON_NAME]" at bounding box center [150, 130] width 83 height 7
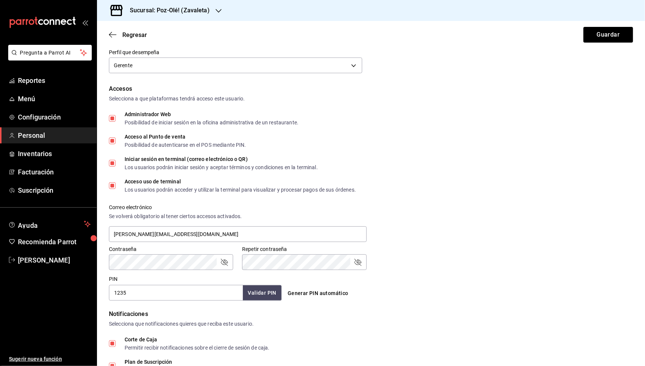
scroll to position [124, 0]
click at [208, 287] on input "1235" at bounding box center [176, 294] width 134 height 16
type input "1234"
click at [257, 289] on button "Validar PIN" at bounding box center [262, 294] width 40 height 16
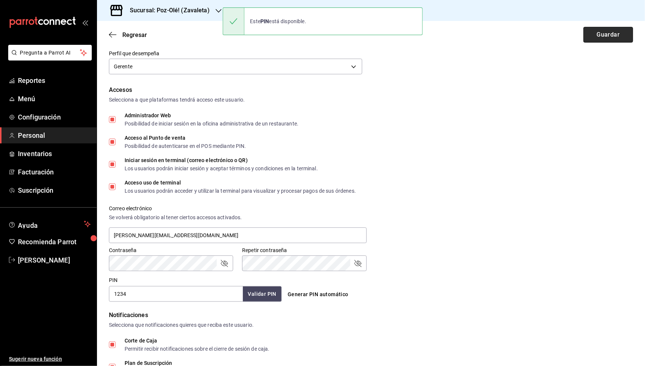
click at [606, 34] on button "Guardar" at bounding box center [609, 35] width 50 height 16
